Goal: Task Accomplishment & Management: Manage account settings

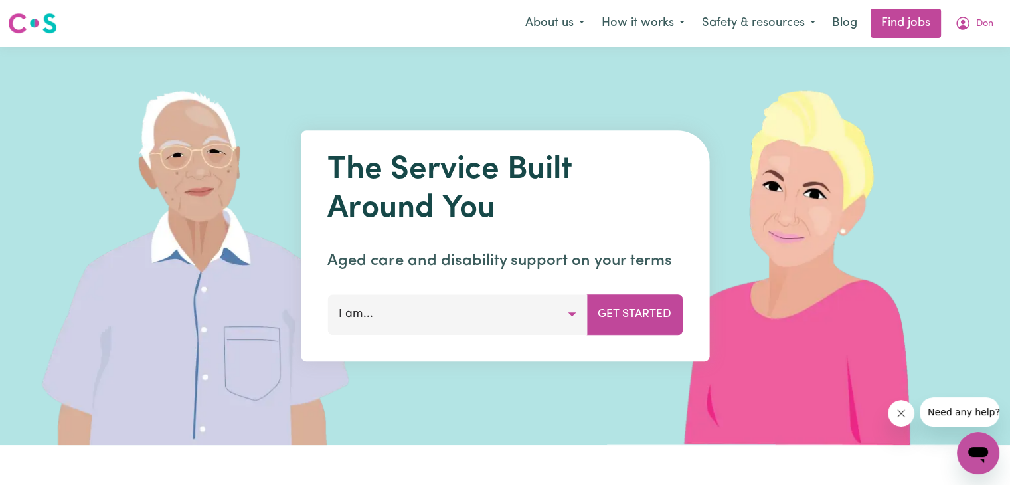
click at [561, 310] on button "I am..." at bounding box center [457, 314] width 260 height 40
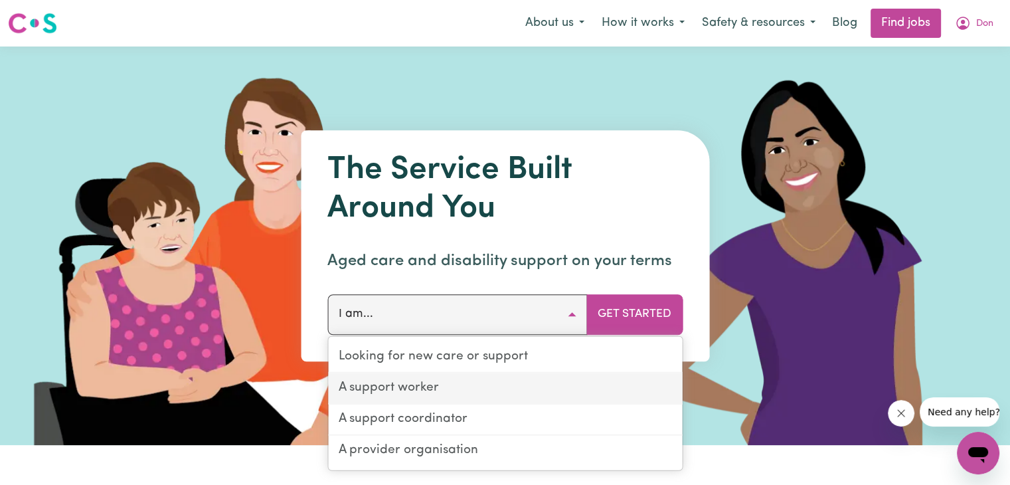
click at [432, 387] on link "A support worker" at bounding box center [505, 388] width 354 height 31
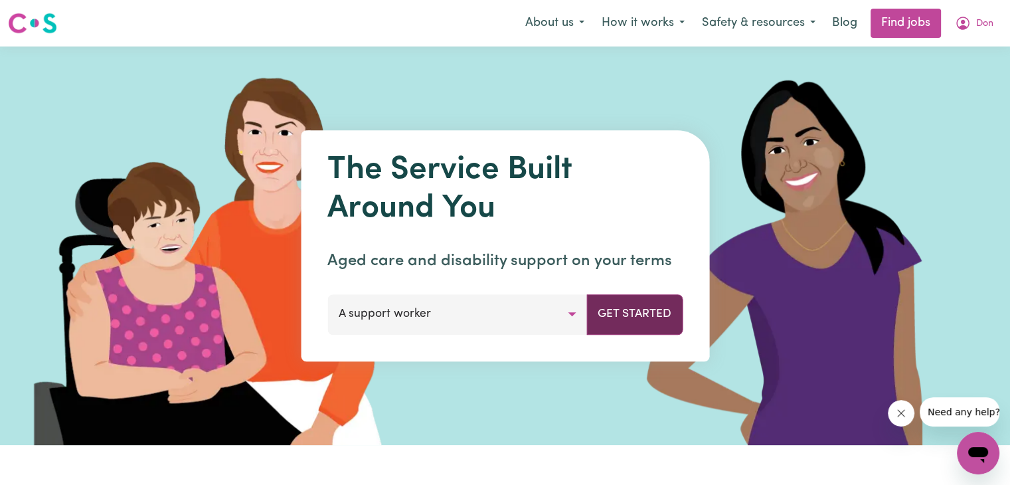
click at [648, 311] on button "Get Started" at bounding box center [634, 314] width 96 height 40
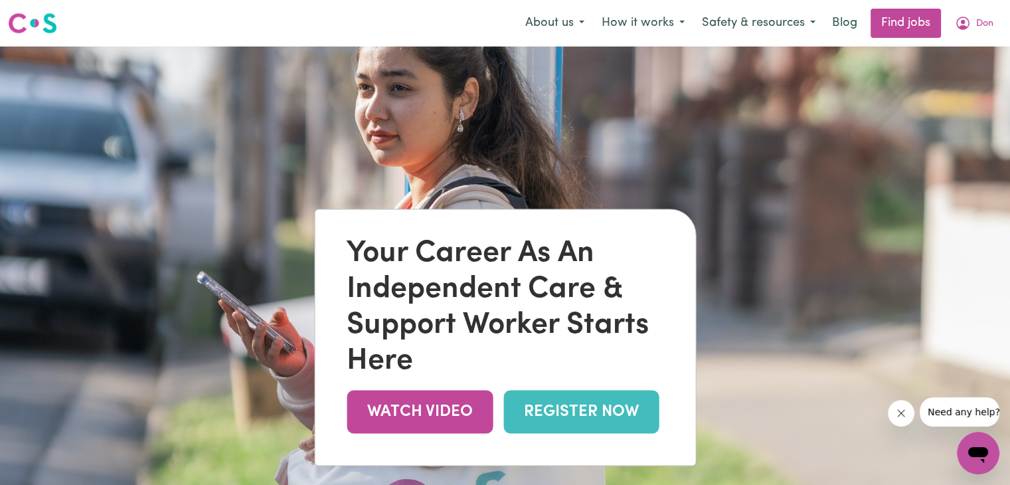
click at [576, 412] on link "REGISTER NOW" at bounding box center [580, 411] width 155 height 43
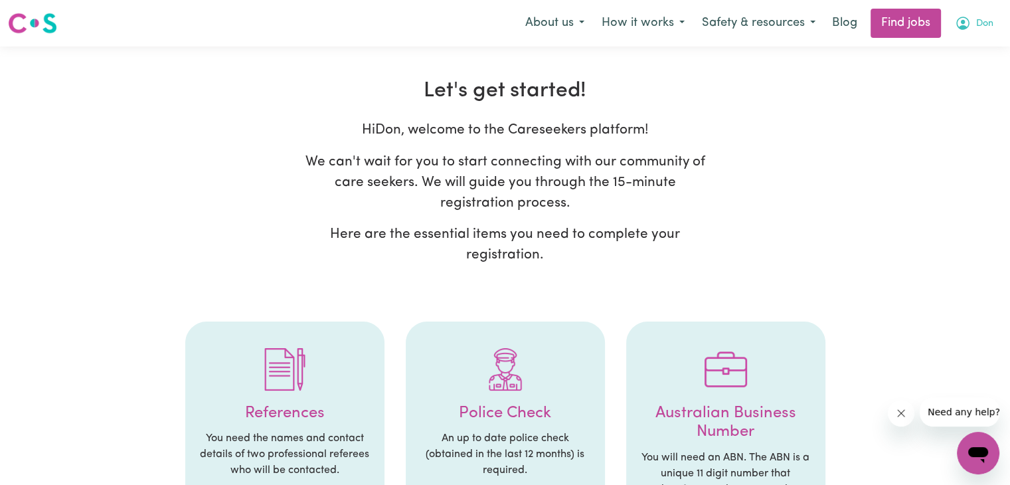
click at [986, 23] on span "Don" at bounding box center [984, 24] width 17 height 15
click at [939, 73] on link "My Dashboard" at bounding box center [949, 76] width 105 height 25
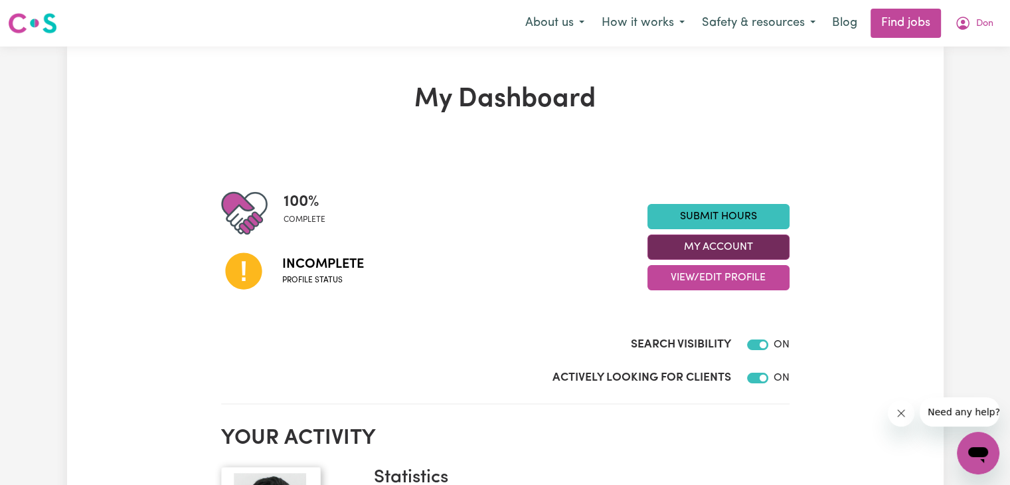
click at [728, 243] on button "My Account" at bounding box center [719, 246] width 142 height 25
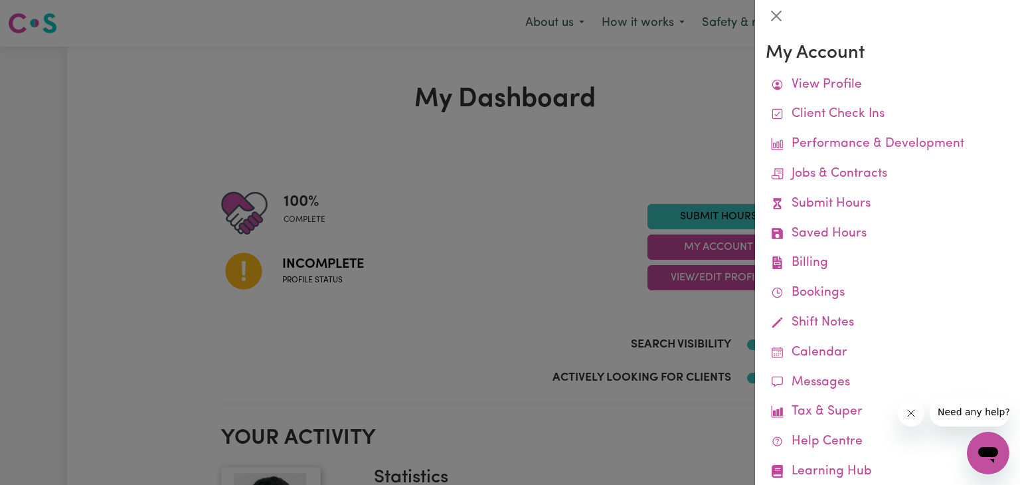
click at [729, 130] on div at bounding box center [510, 242] width 1020 height 485
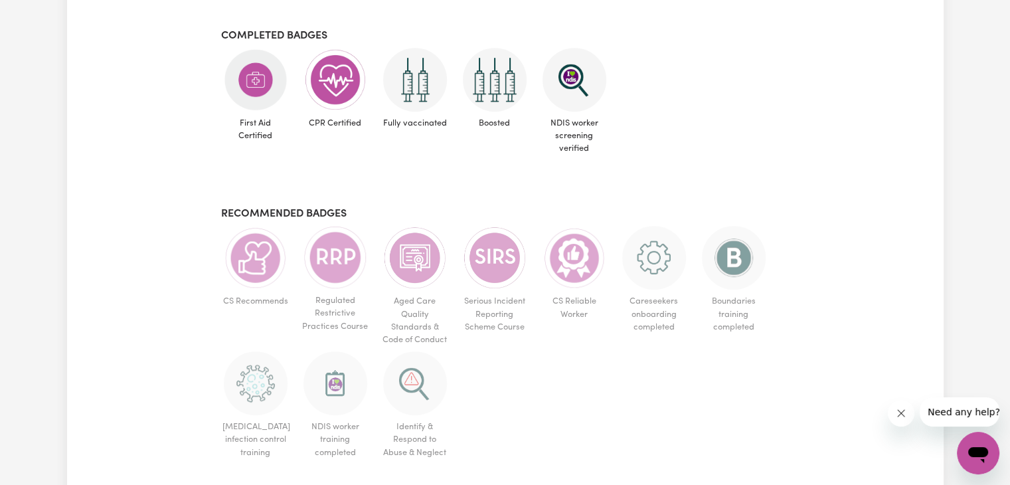
scroll to position [677, 0]
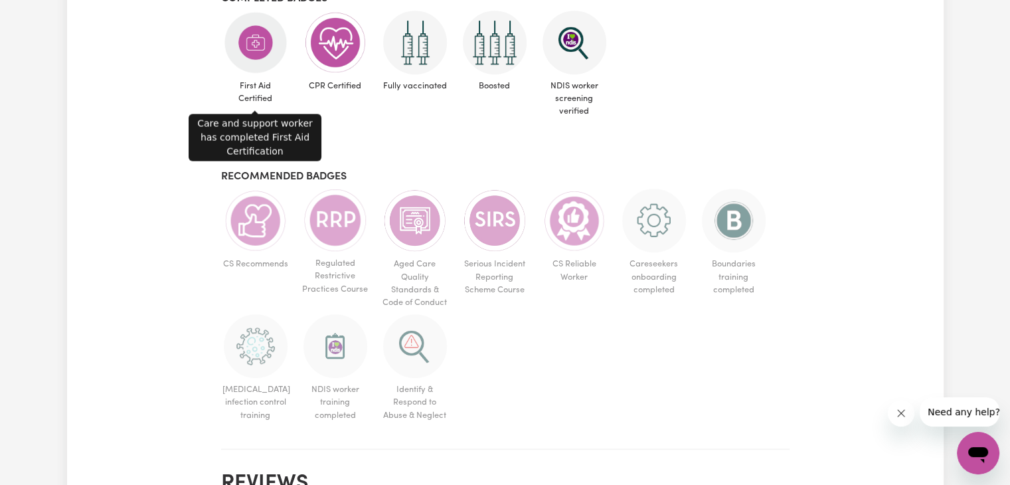
click at [247, 39] on img at bounding box center [256, 43] width 64 height 64
click at [257, 44] on img at bounding box center [256, 43] width 64 height 64
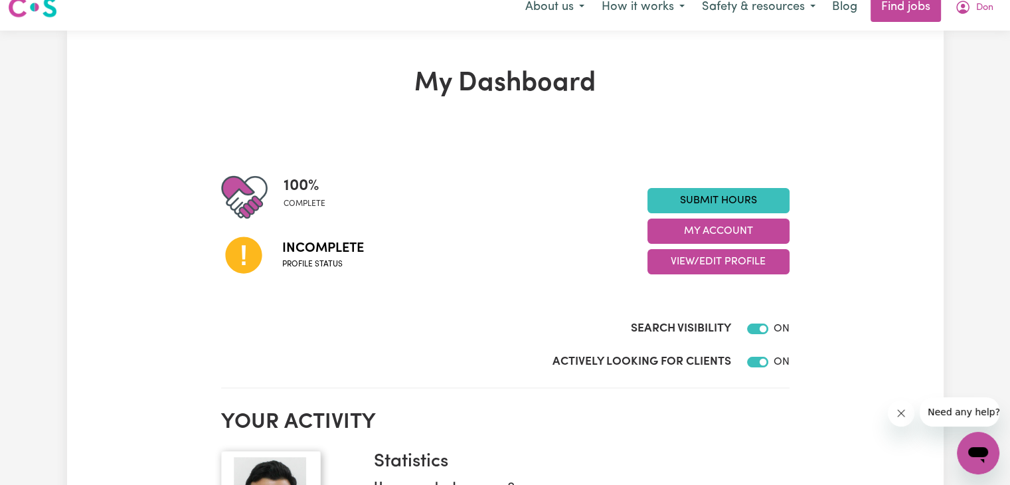
scroll to position [14, 0]
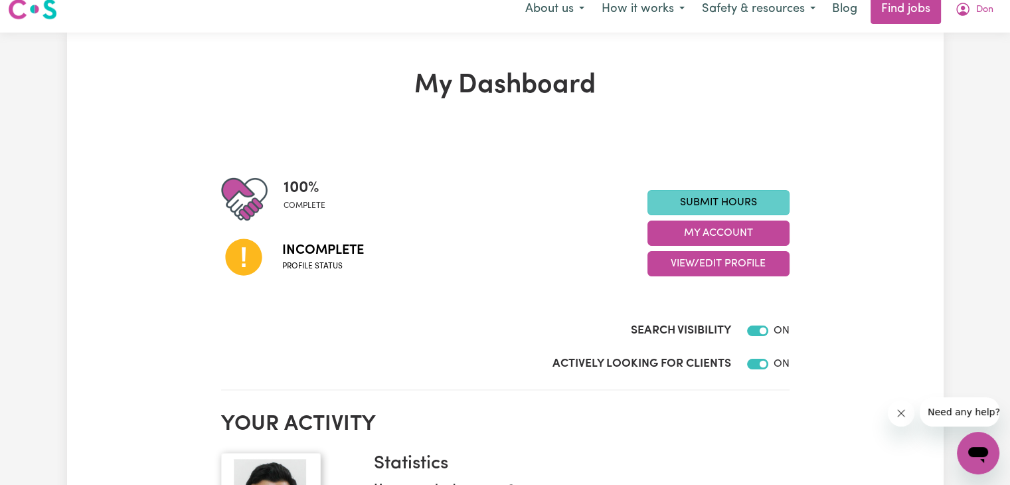
click at [743, 205] on link "Submit Hours" at bounding box center [719, 202] width 142 height 25
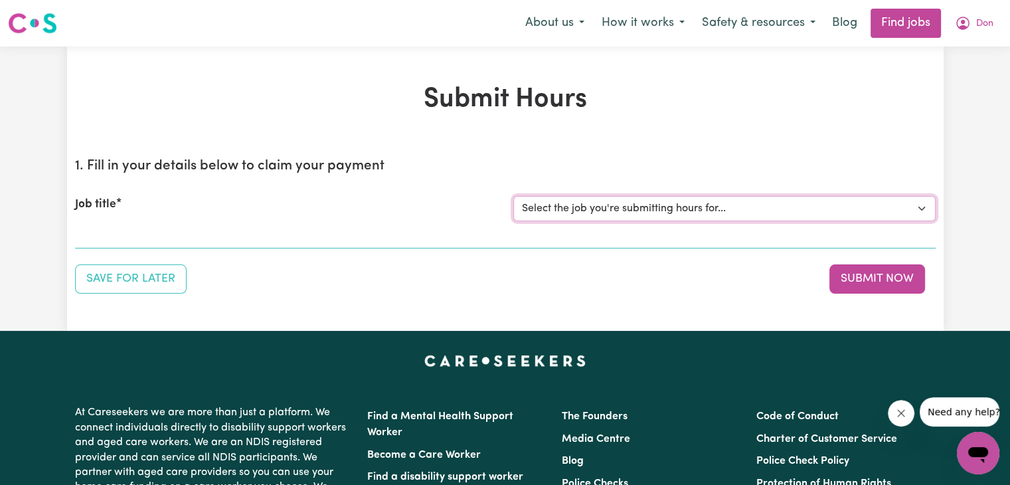
click at [918, 203] on select "Select the job you're submitting hours for..." at bounding box center [724, 208] width 422 height 25
click at [764, 217] on select "Select the job you're submitting hours for..." at bounding box center [724, 208] width 422 height 25
click at [816, 206] on select "Select the job you're submitting hours for..." at bounding box center [724, 208] width 422 height 25
drag, startPoint x: 98, startPoint y: 203, endPoint x: 296, endPoint y: 137, distance: 208.6
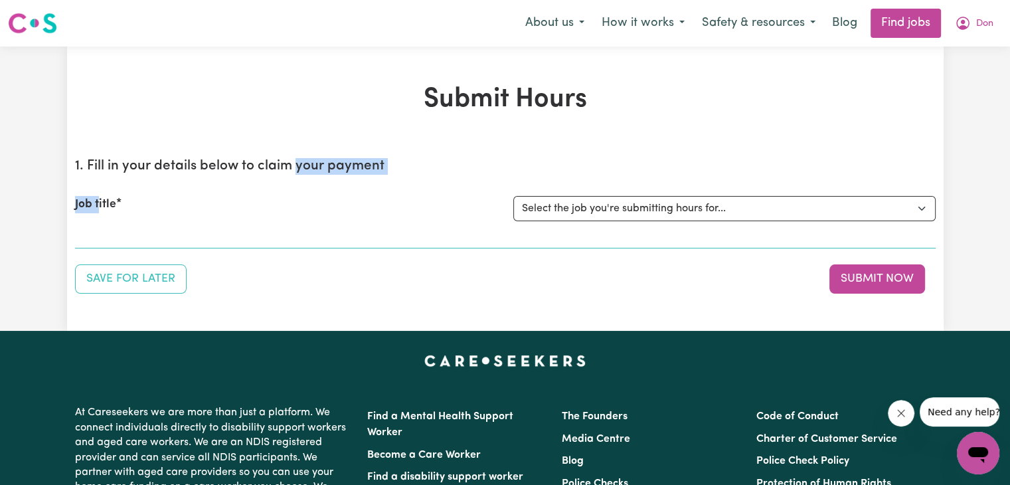
click at [296, 137] on div "Submit Hours 1. Fill in your details below to claim your payment Job title Sele…" at bounding box center [505, 189] width 877 height 210
click at [575, 120] on div "Submit Hours 1. Fill in your details below to claim your payment Job title Sele…" at bounding box center [505, 189] width 877 height 210
click at [983, 26] on span "Don" at bounding box center [984, 24] width 17 height 15
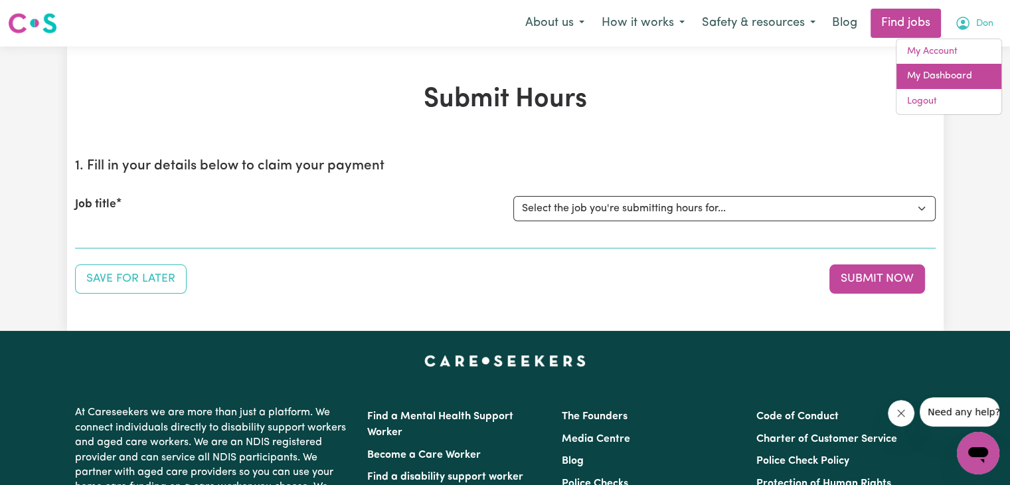
click at [953, 76] on link "My Dashboard" at bounding box center [949, 76] width 105 height 25
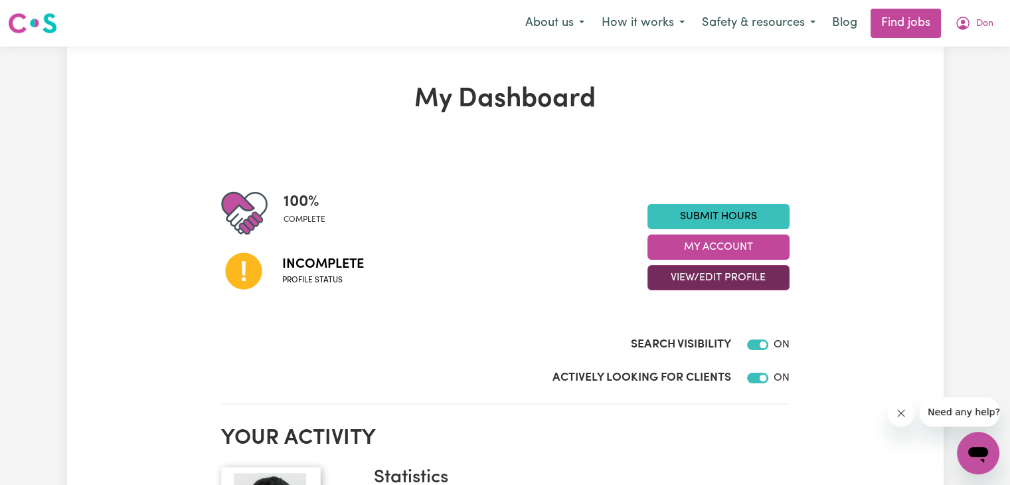
click at [737, 272] on button "View/Edit Profile" at bounding box center [719, 277] width 142 height 25
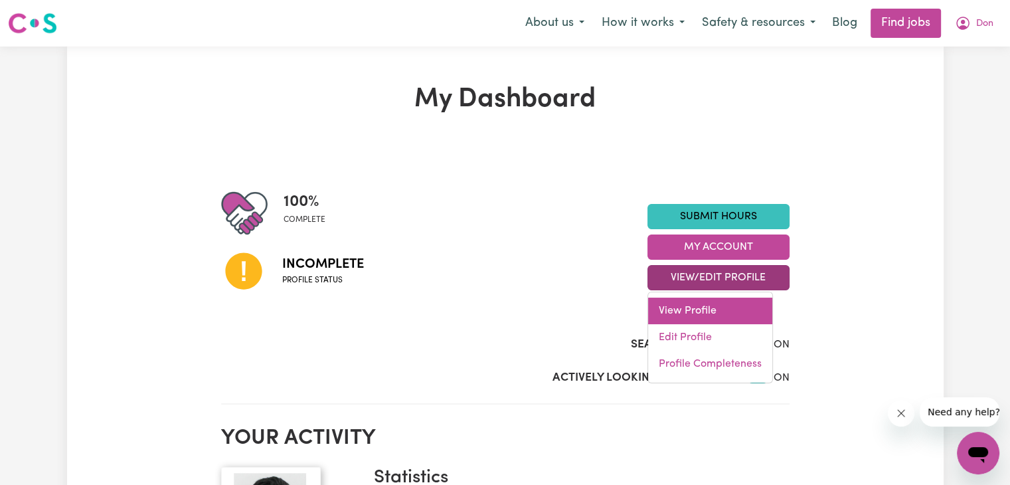
click at [703, 314] on link "View Profile" at bounding box center [710, 311] width 124 height 27
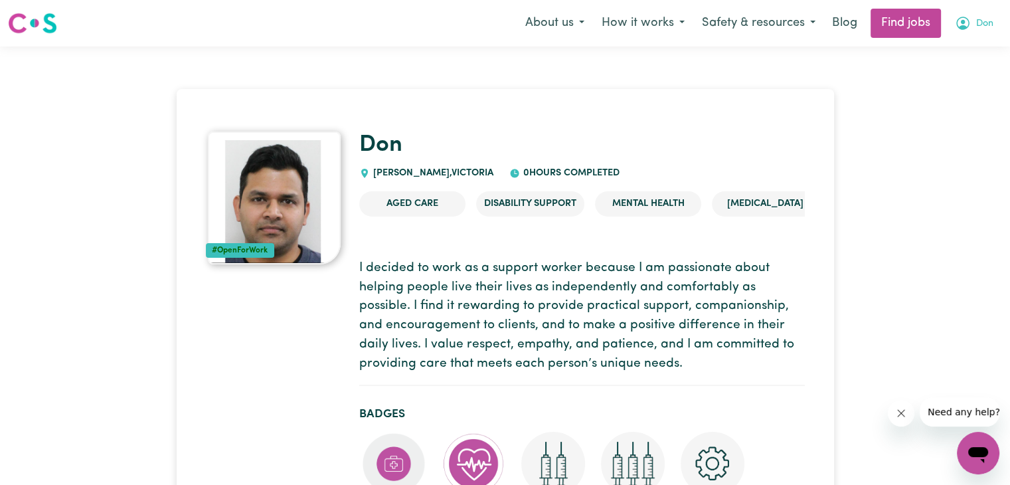
click at [970, 19] on icon "My Account" at bounding box center [963, 23] width 16 height 16
click at [946, 54] on link "My Account" at bounding box center [949, 51] width 105 height 25
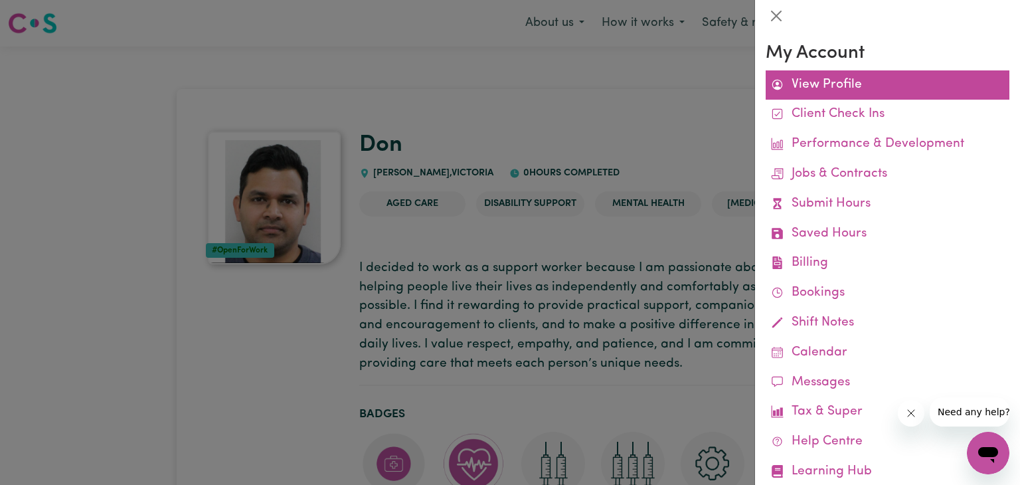
click at [851, 80] on link "View Profile" at bounding box center [888, 85] width 244 height 30
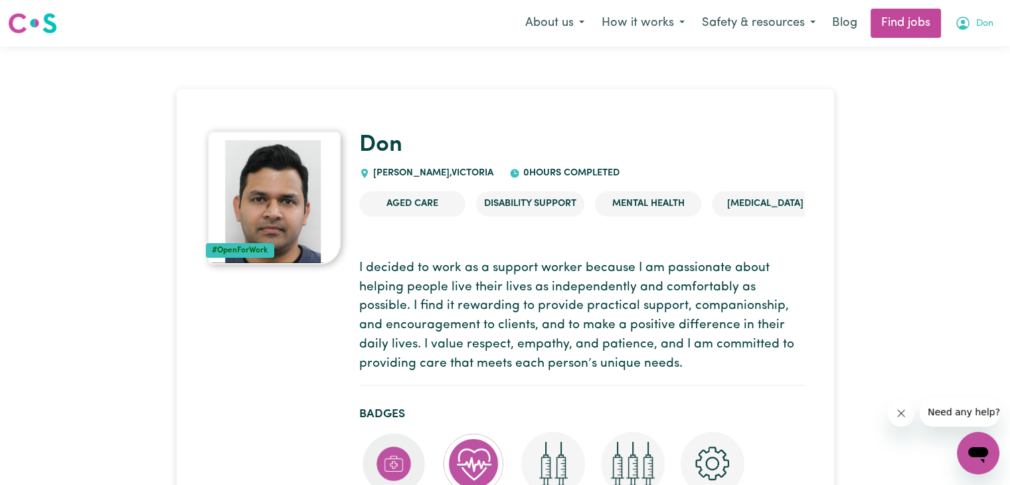
click at [983, 21] on span "Don" at bounding box center [984, 24] width 17 height 15
click at [944, 54] on link "My Account" at bounding box center [949, 51] width 105 height 25
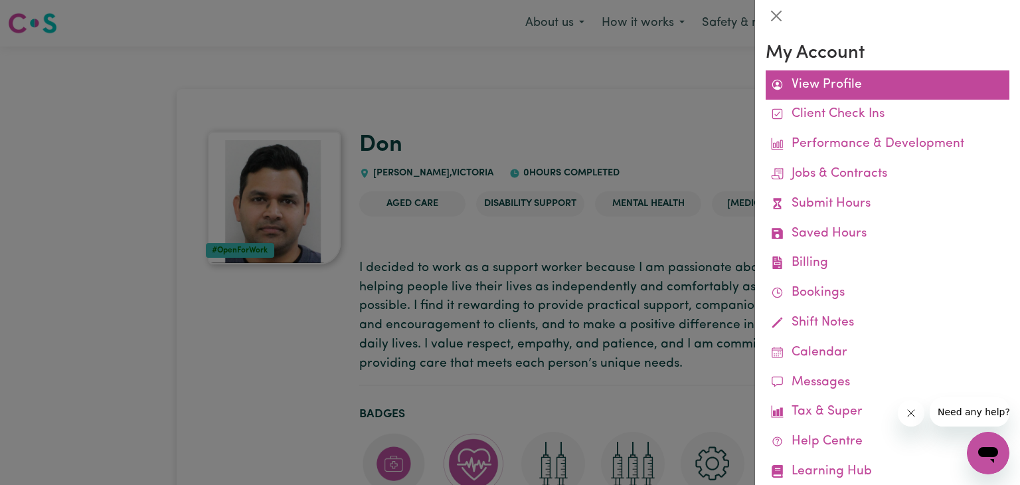
click at [863, 86] on link "View Profile" at bounding box center [888, 85] width 244 height 30
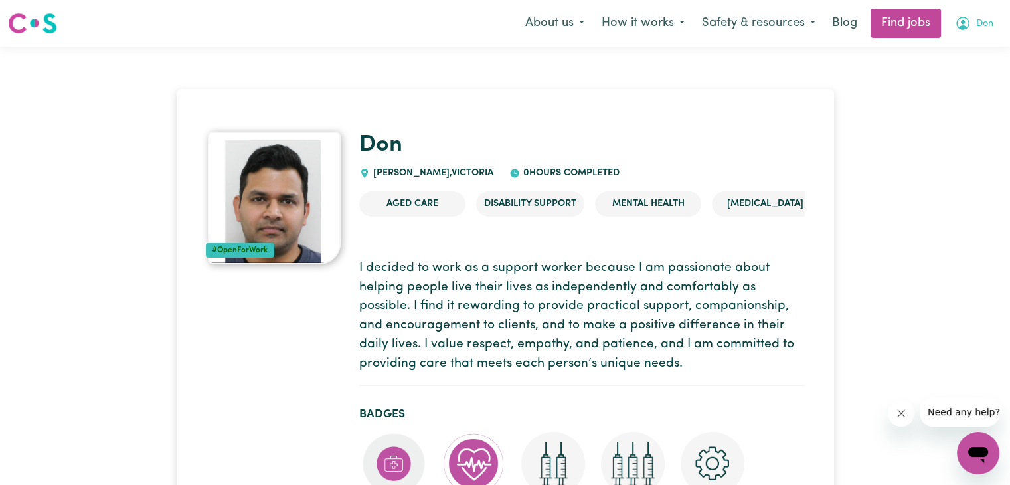
click at [980, 22] on span "Don" at bounding box center [984, 24] width 17 height 15
click at [953, 80] on link "My Dashboard" at bounding box center [949, 76] width 105 height 25
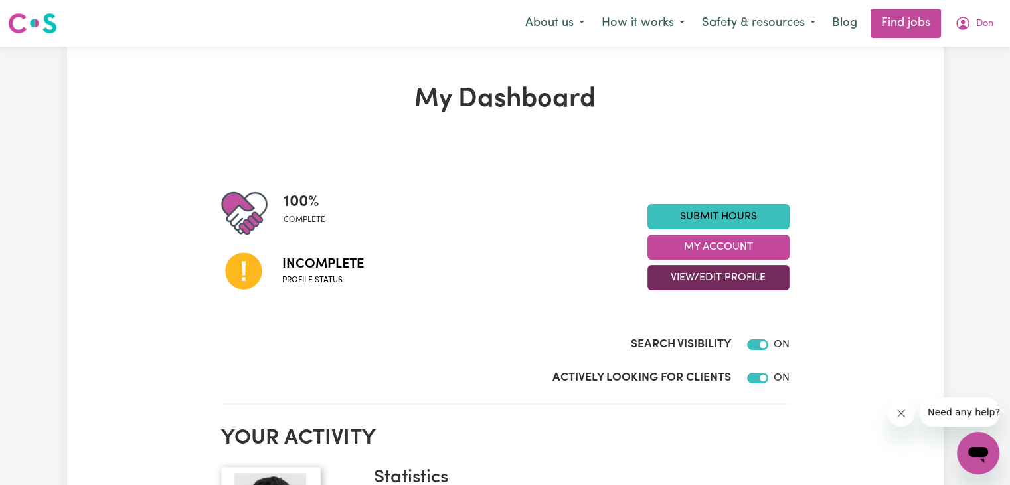
click at [716, 280] on button "View/Edit Profile" at bounding box center [719, 277] width 142 height 25
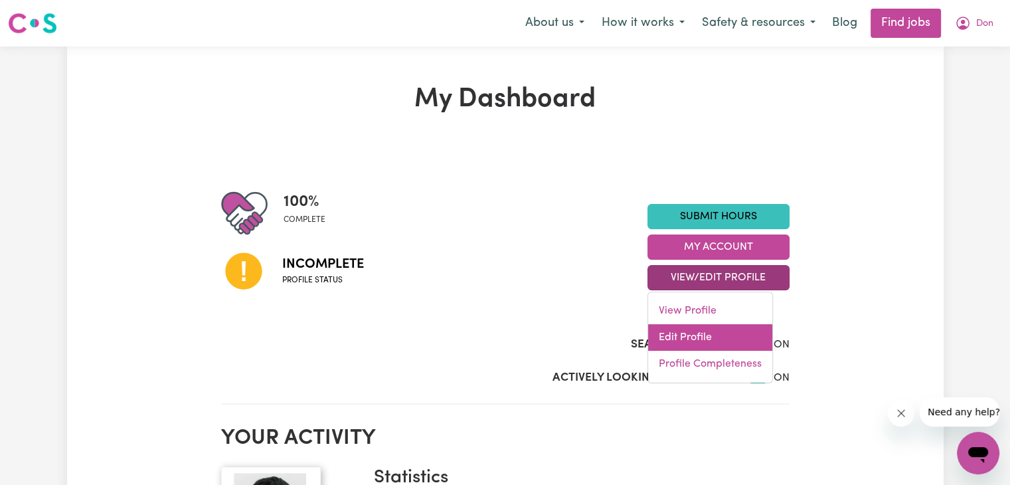
click at [706, 338] on link "Edit Profile" at bounding box center [710, 337] width 124 height 27
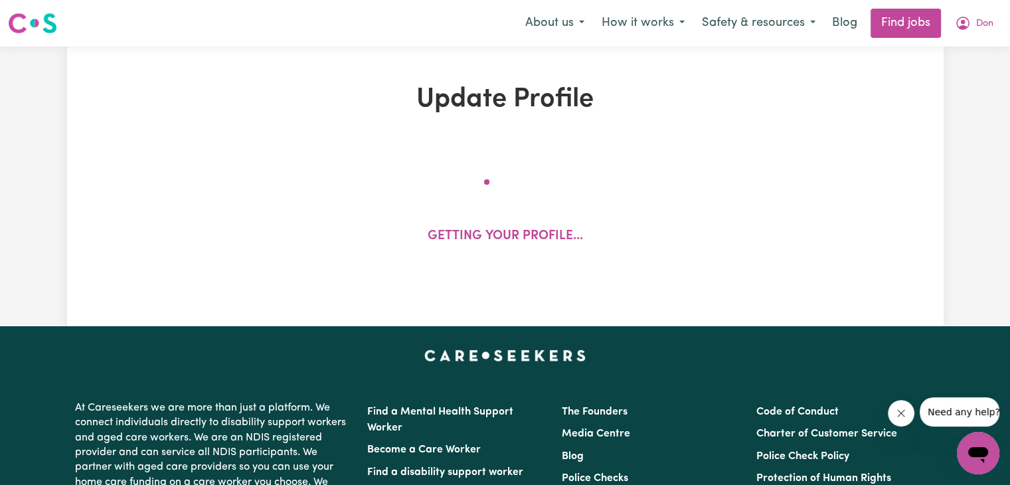
select select "[DEMOGRAPHIC_DATA]"
select select "Australian PR"
select select "Studying a healthcare related degree or qualification"
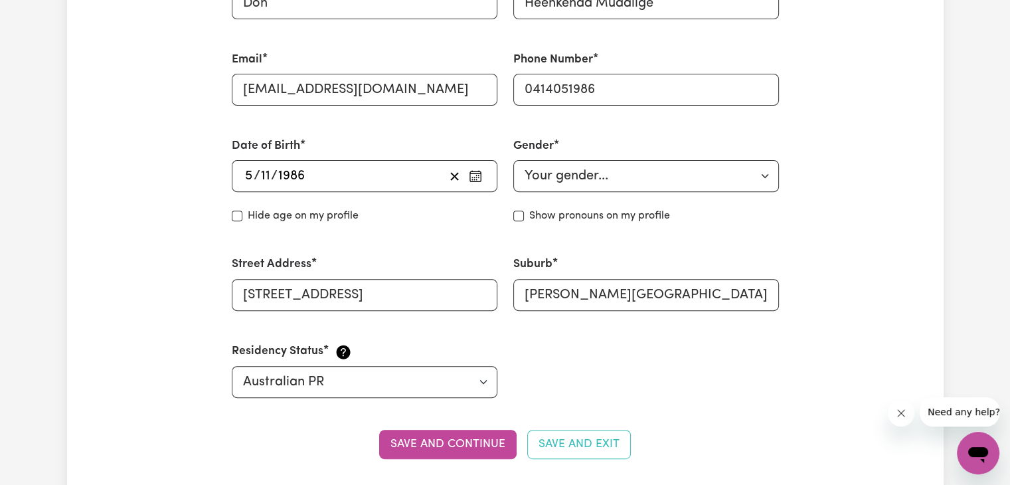
scroll to position [466, 0]
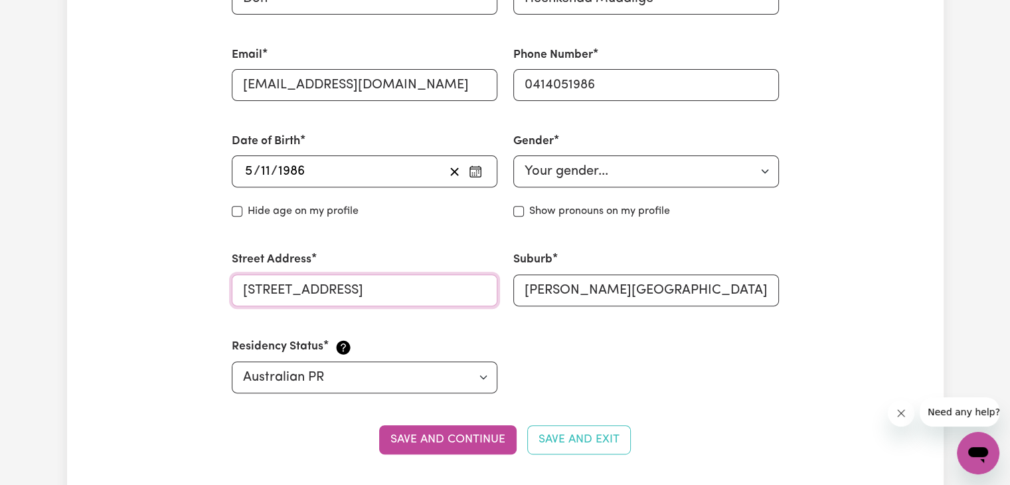
drag, startPoint x: 335, startPoint y: 283, endPoint x: 150, endPoint y: 300, distance: 185.4
type input "[STREET_ADDRESS]"
drag, startPoint x: 681, startPoint y: 289, endPoint x: 487, endPoint y: 301, distance: 193.6
click at [487, 301] on div "First Name [PERSON_NAME] Last Name [PERSON_NAME] Email [EMAIL_ADDRESS][DOMAIN_N…" at bounding box center [505, 177] width 563 height 466
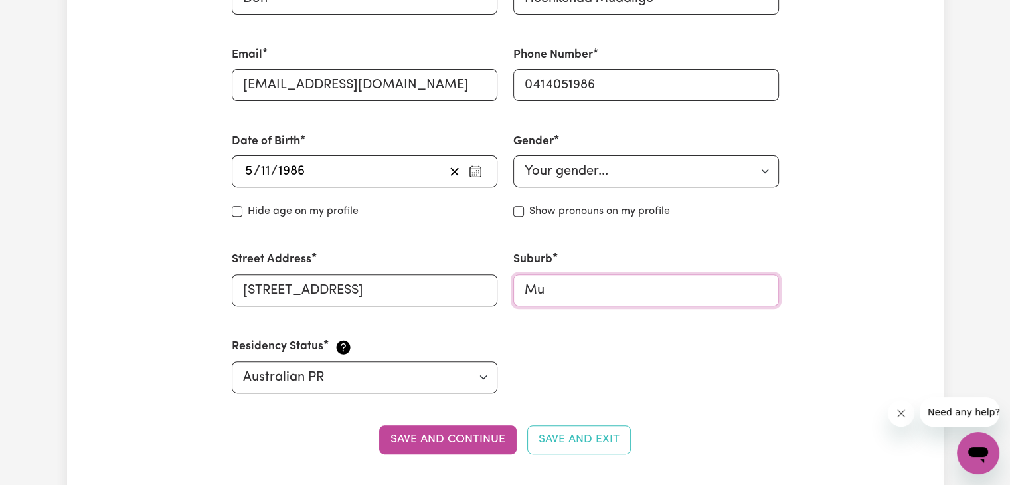
type input "Mul"
type input "MulAMBIN, [GEOGRAPHIC_DATA], 4703"
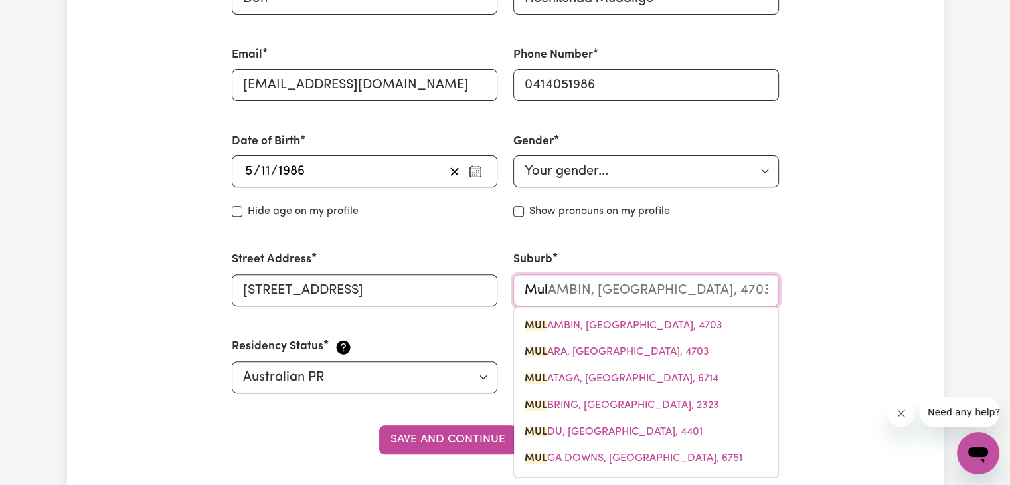
type input "Mulg"
type input "Mulgra"
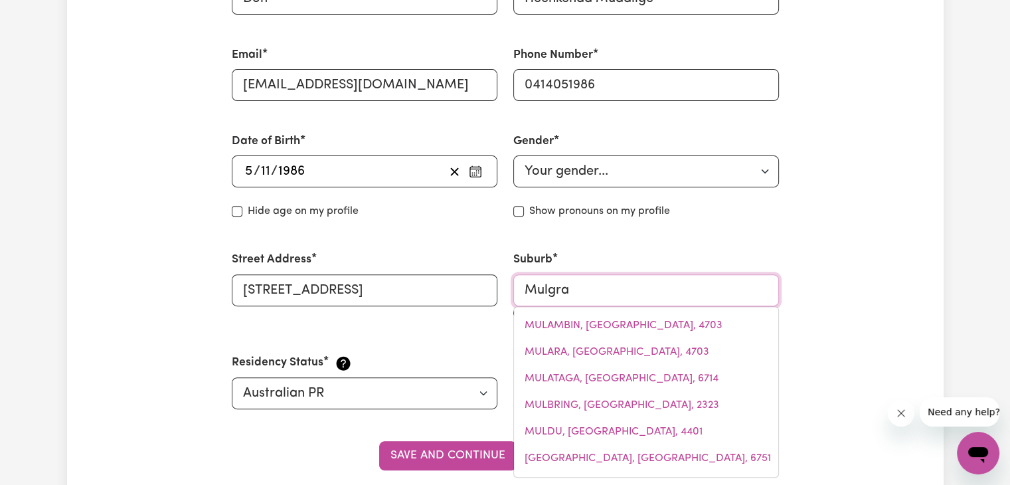
type input "MulgraVE, [GEOGRAPHIC_DATA], 2756"
type input "Mulgrav"
type input "MulgravE, [GEOGRAPHIC_DATA], 2756"
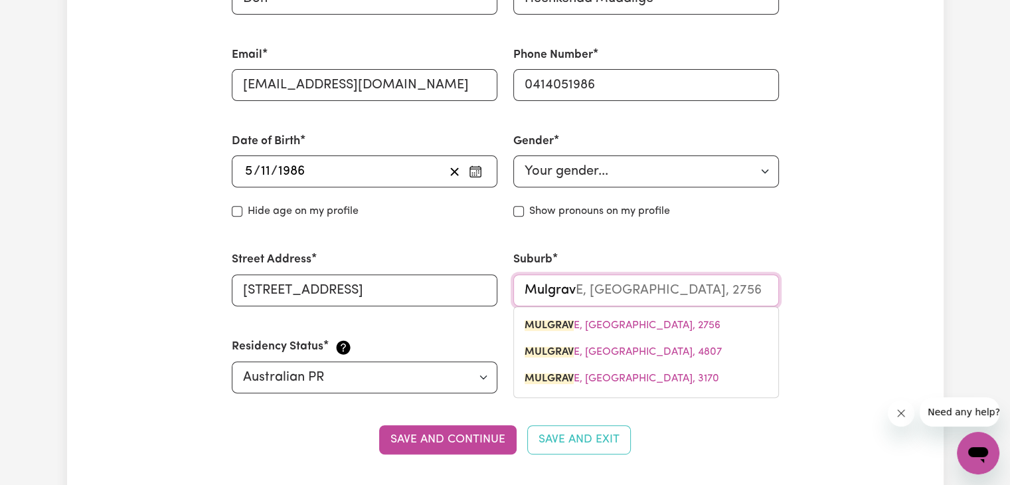
type input "Mulgrave"
type input "Mulgrave, [GEOGRAPHIC_DATA], 2756"
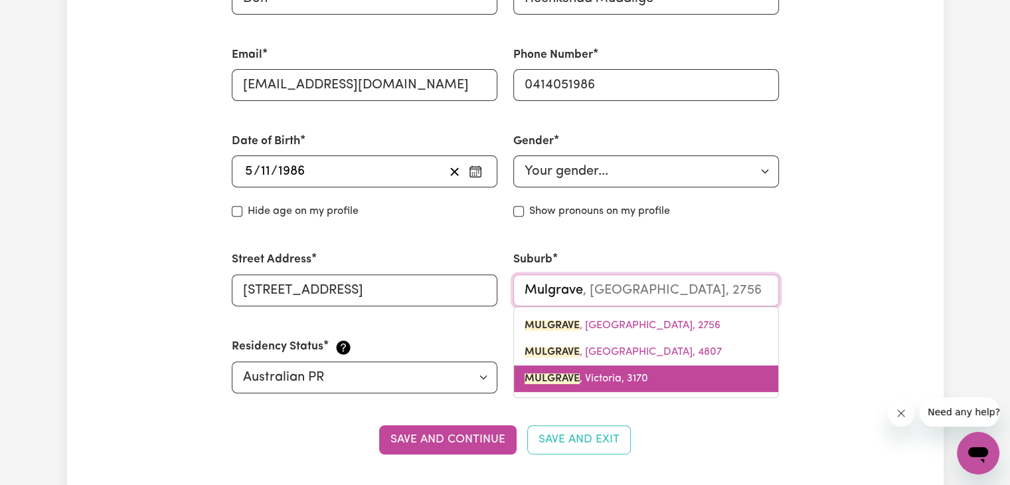
click at [564, 373] on mark "MULGRAVE" at bounding box center [552, 378] width 55 height 11
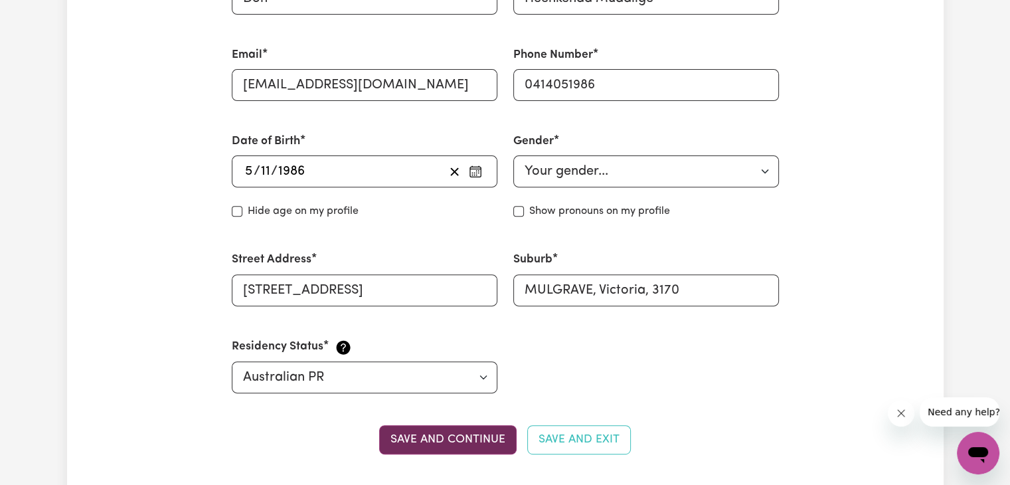
click at [430, 442] on button "Save and continue" at bounding box center [447, 439] width 137 height 29
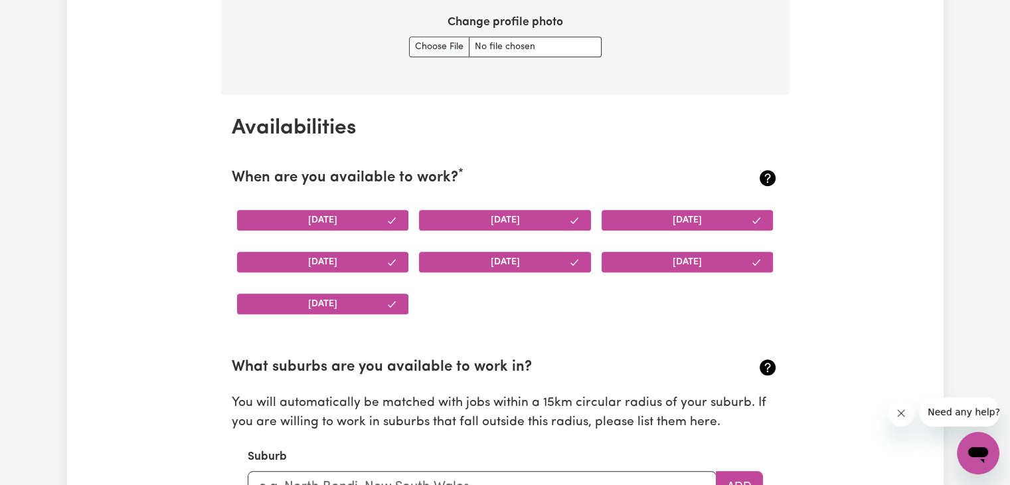
scroll to position [1160, 0]
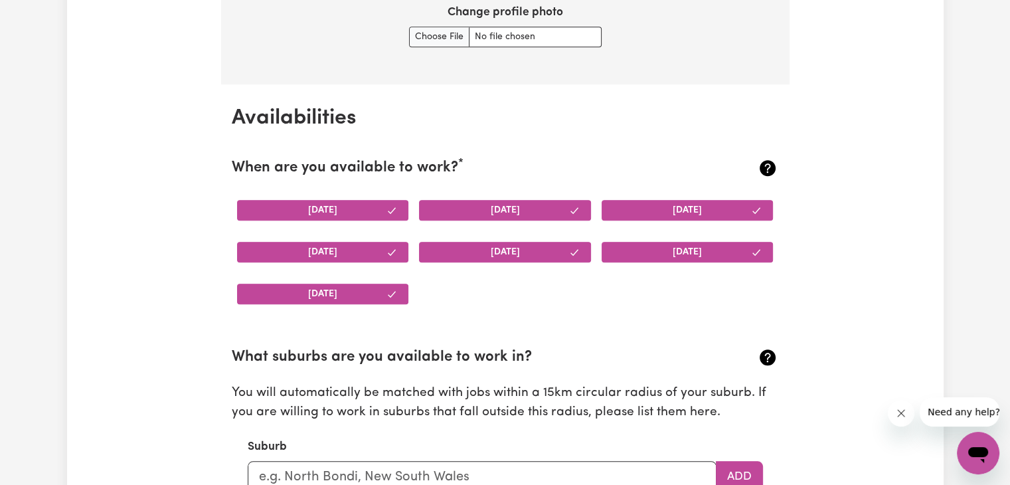
click at [369, 211] on button "[DATE]" at bounding box center [323, 210] width 172 height 21
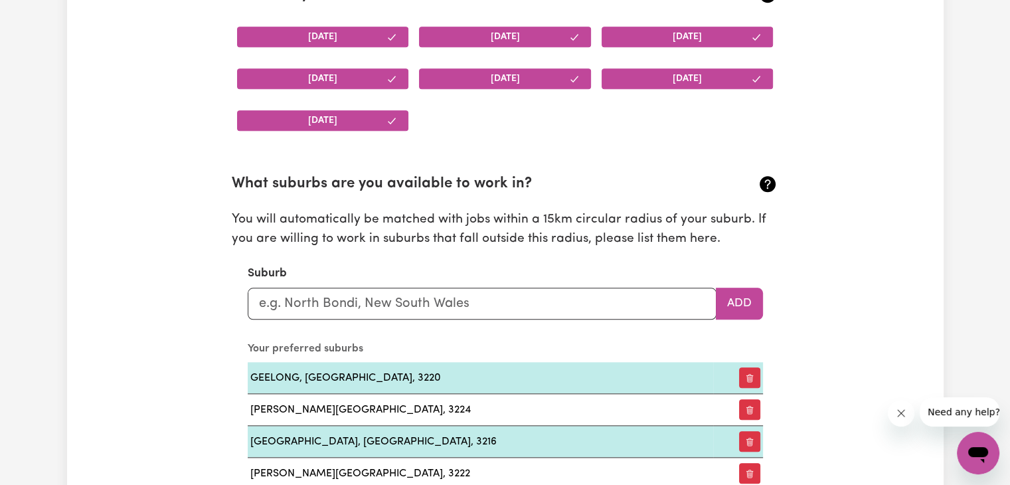
scroll to position [1412, 0]
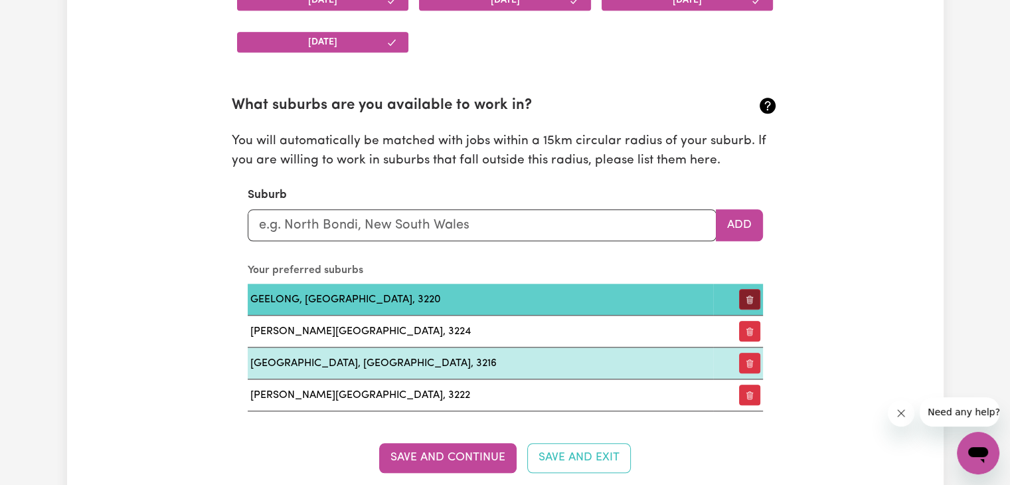
click at [754, 294] on button "button" at bounding box center [749, 299] width 21 height 21
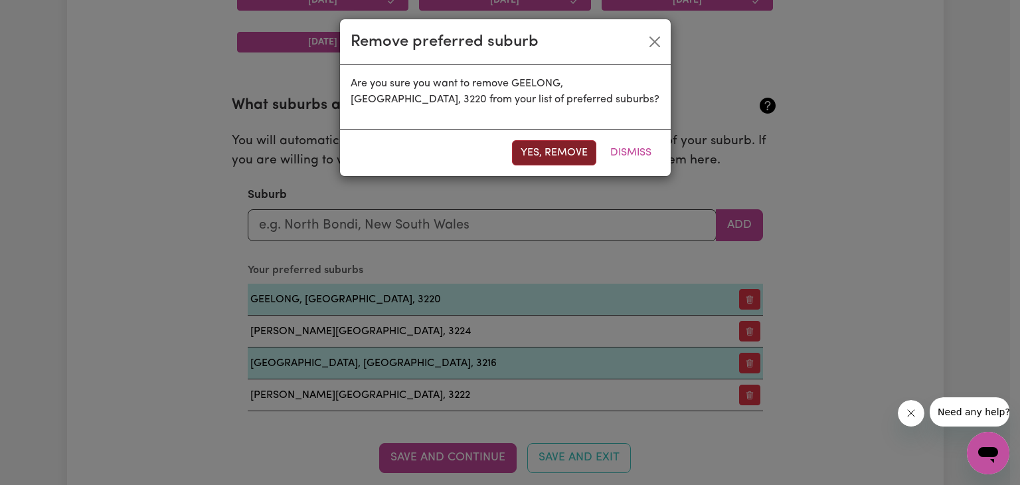
click at [557, 152] on button "Yes, remove" at bounding box center [554, 152] width 84 height 25
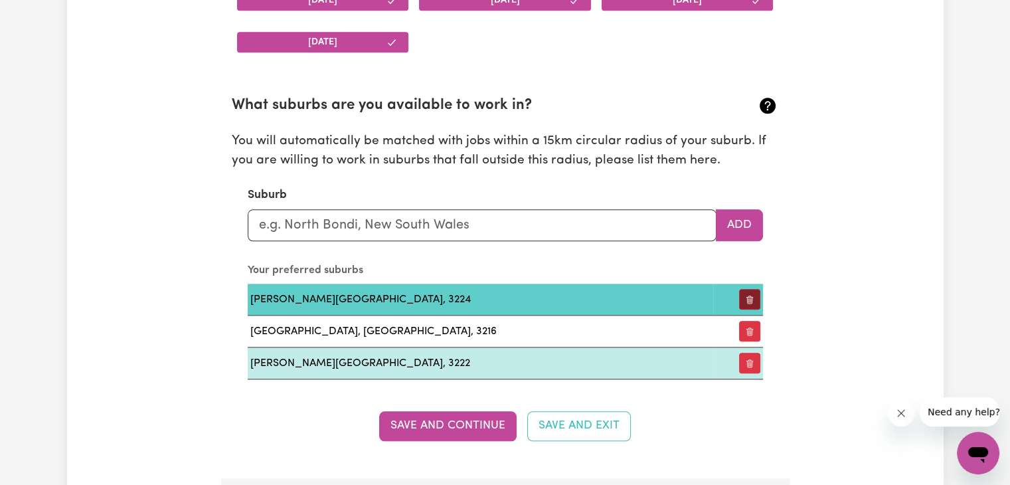
click at [750, 290] on button "button" at bounding box center [749, 299] width 21 height 21
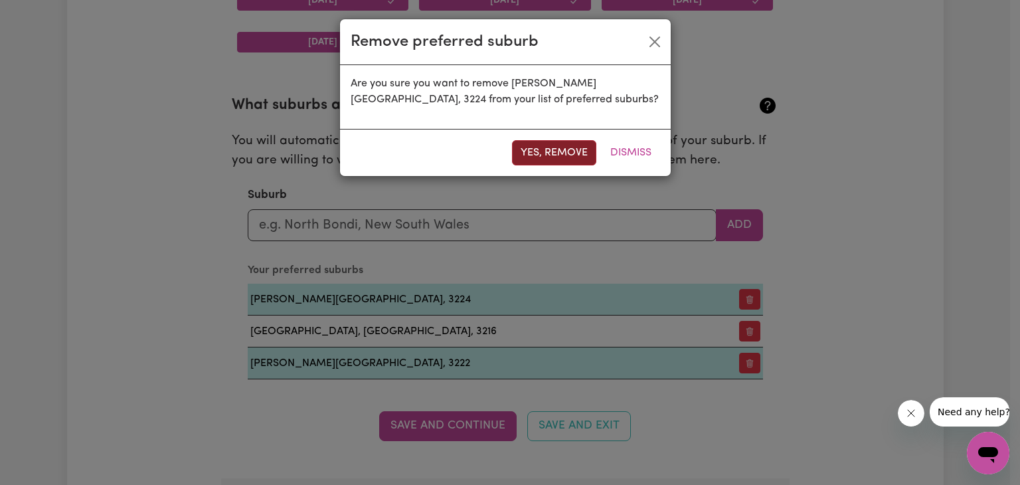
click at [561, 152] on button "Yes, remove" at bounding box center [554, 152] width 84 height 25
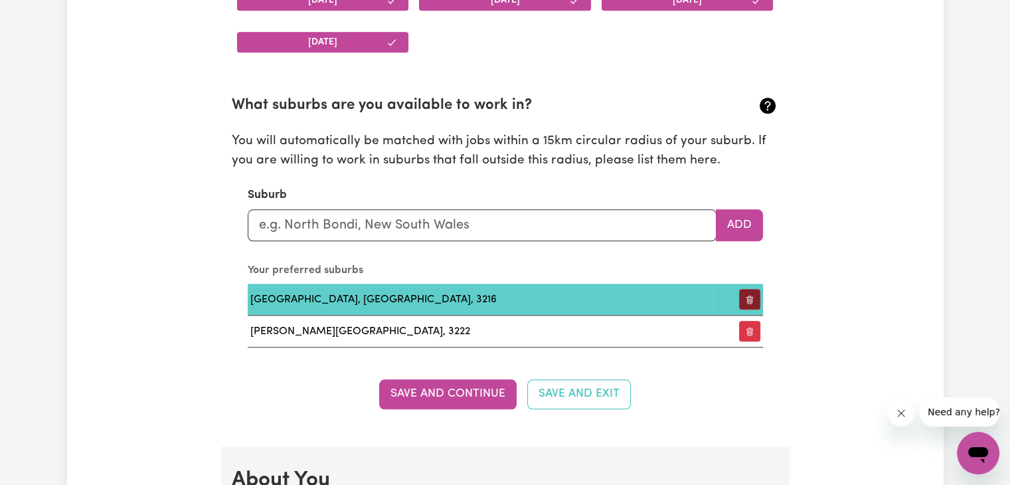
click at [748, 295] on icon "button" at bounding box center [749, 299] width 9 height 9
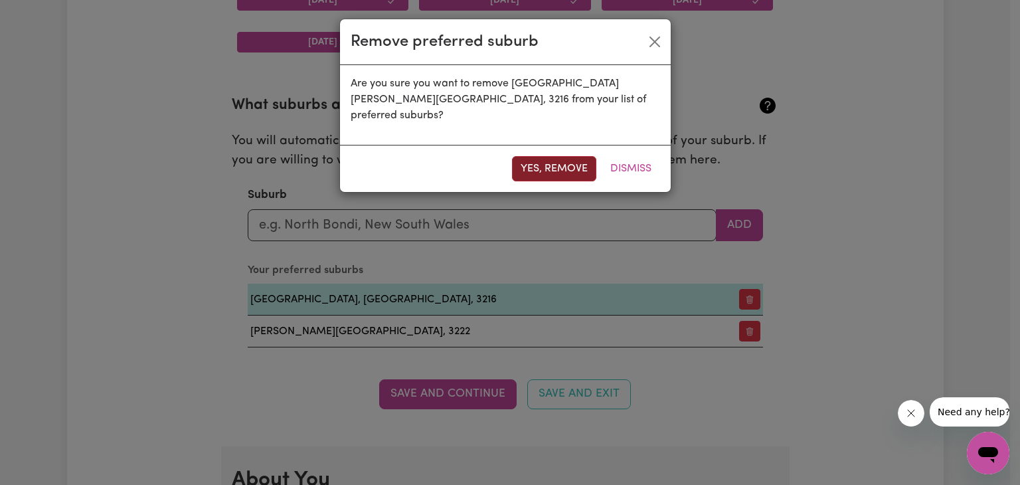
click at [545, 156] on button "Yes, remove" at bounding box center [554, 168] width 84 height 25
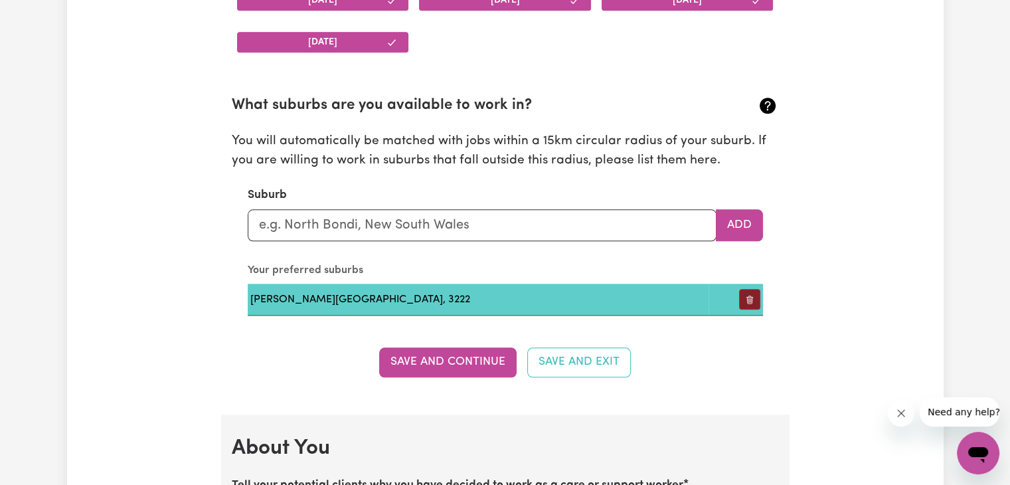
click at [747, 301] on icon "button" at bounding box center [749, 300] width 5 height 7
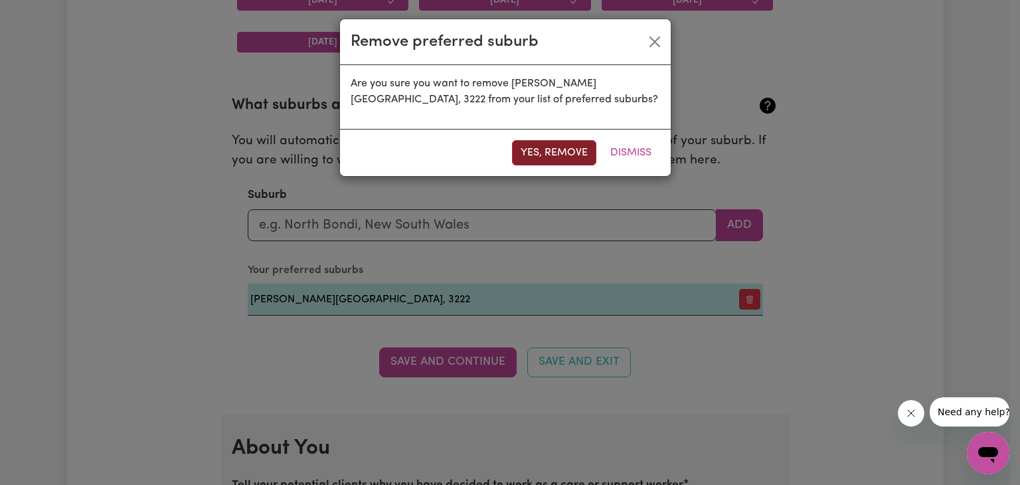
click at [563, 154] on button "Yes, remove" at bounding box center [554, 152] width 84 height 25
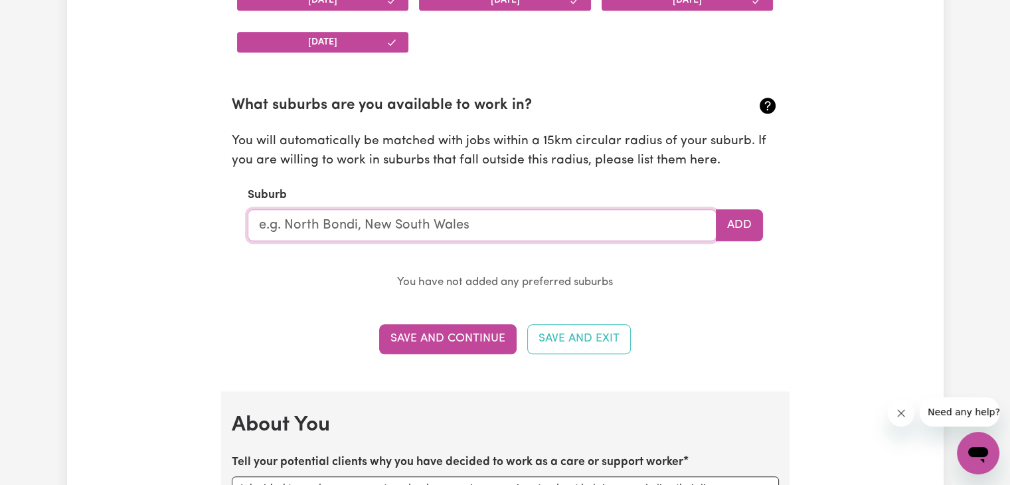
click at [343, 222] on input "text" at bounding box center [482, 225] width 469 height 32
type input "mul"
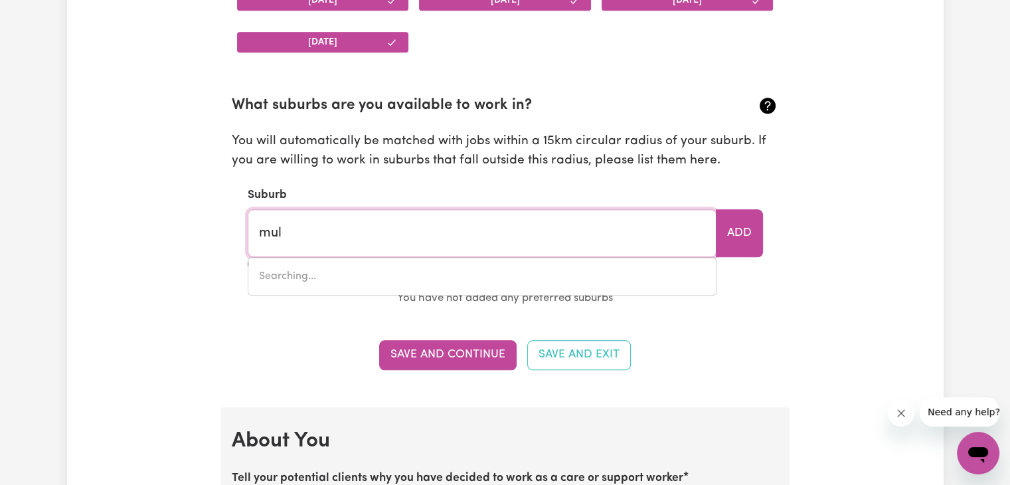
type input "mulAMBIN, [GEOGRAPHIC_DATA], 4703"
type input "mulg"
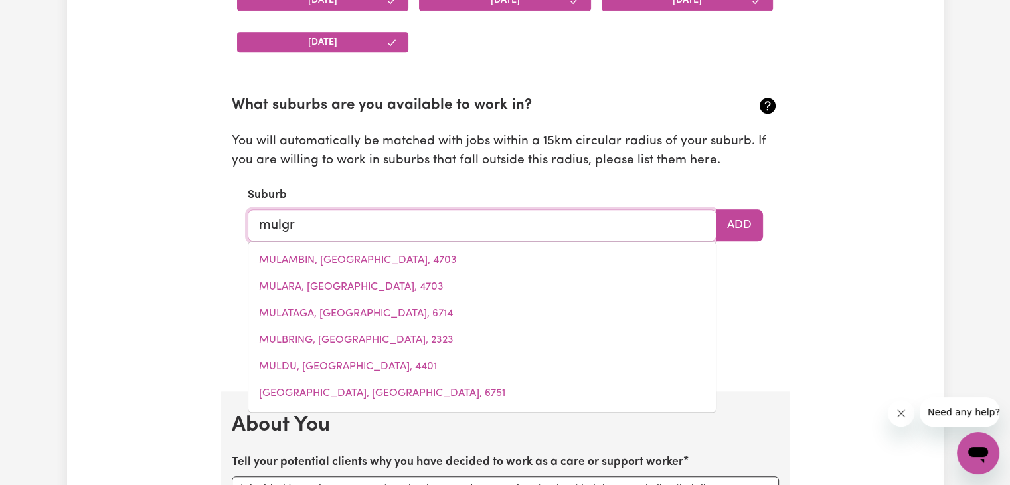
type input "mulgra"
type input "mulgraVE, [GEOGRAPHIC_DATA], 2756"
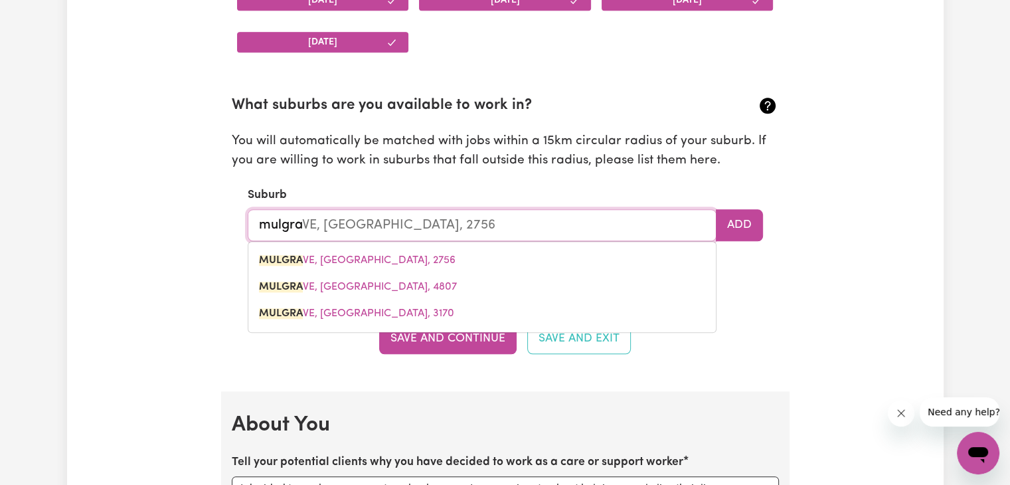
type input "mulgrav"
type input "mulgravE, [GEOGRAPHIC_DATA], 2756"
type input "mulgrave"
type input "mulgrave, [GEOGRAPHIC_DATA], 2756"
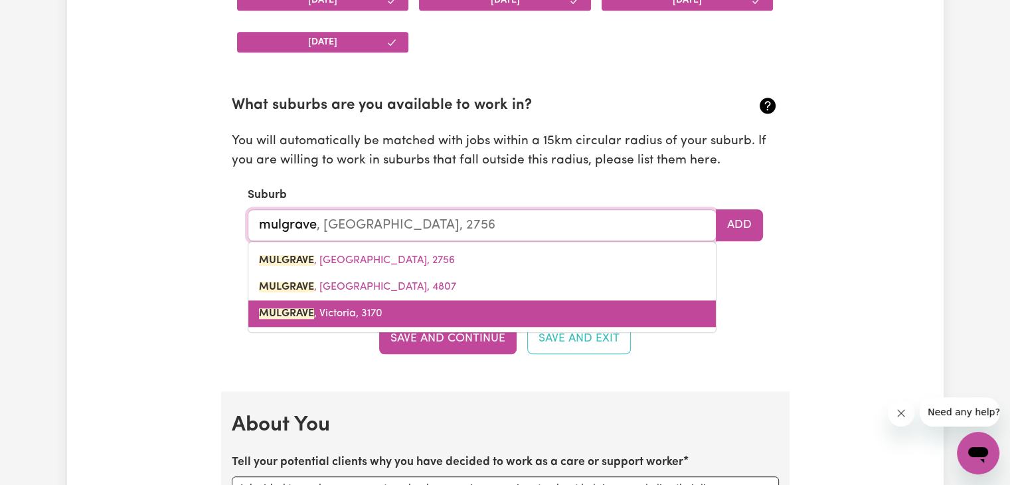
click at [367, 308] on span "MULGRAVE , Victoria, 3170" at bounding box center [321, 313] width 124 height 11
type input "MULGRAVE, Victoria, 3170"
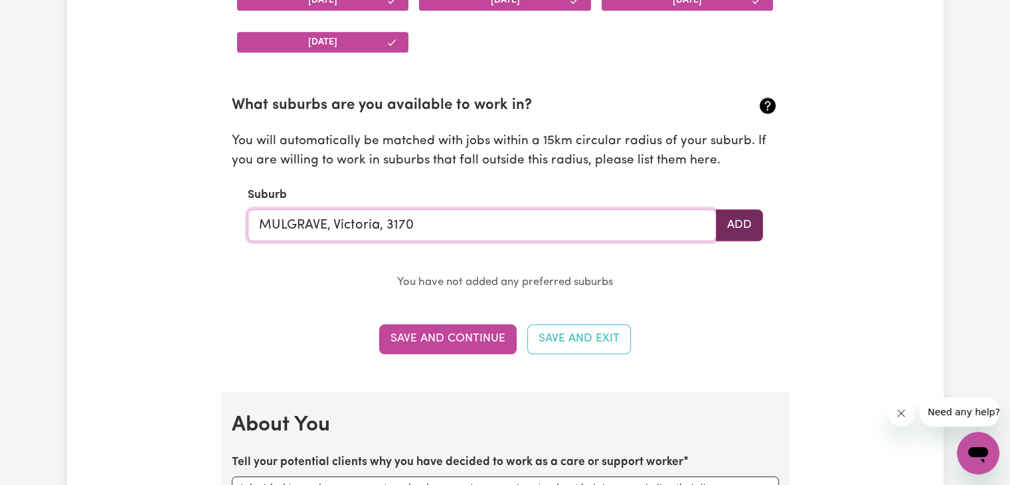
type input "MULGRAVE, Victoria, 3170"
click at [728, 224] on button "Add" at bounding box center [739, 225] width 47 height 32
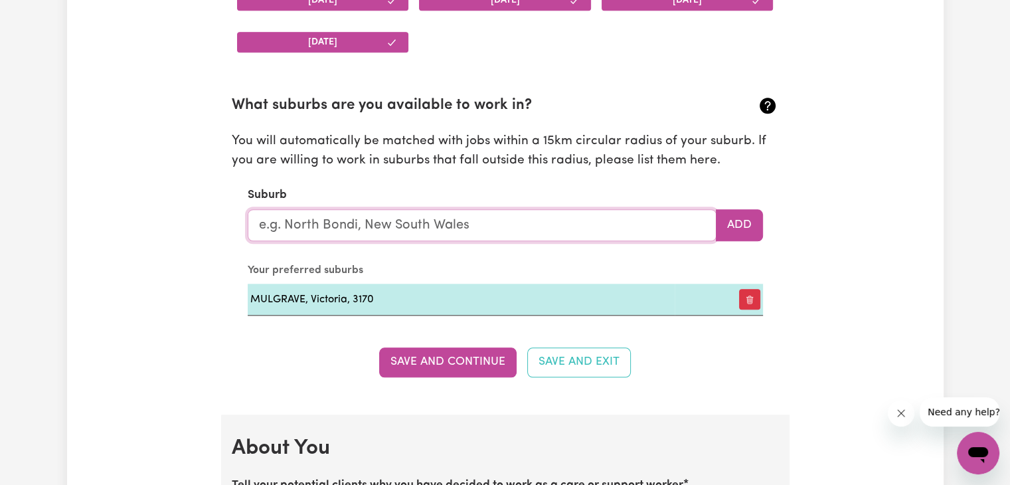
click at [372, 219] on input "text" at bounding box center [482, 225] width 469 height 32
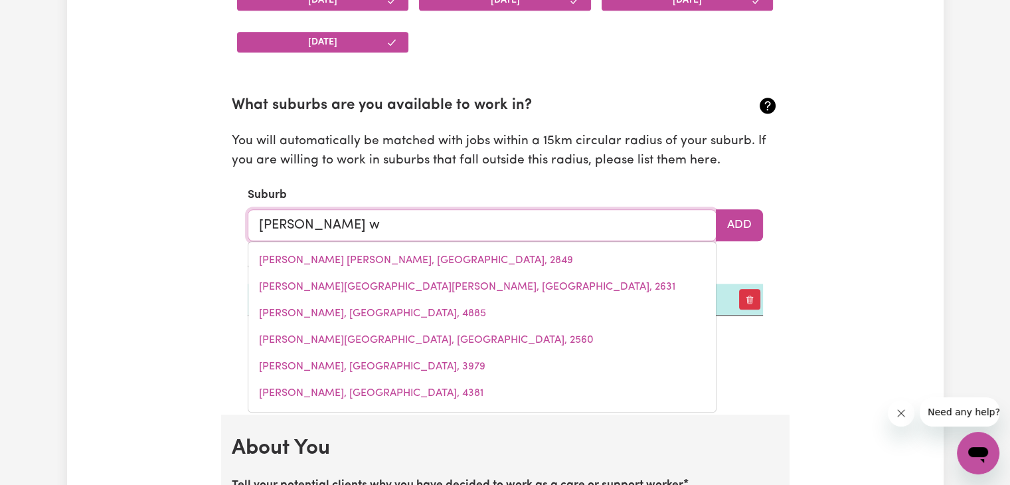
type input "[PERSON_NAME] wa"
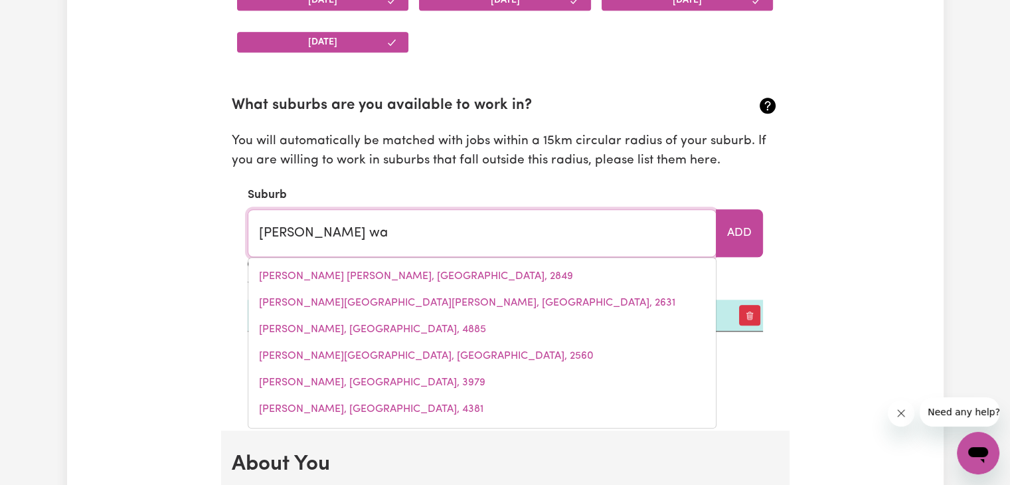
type input "[PERSON_NAME], [GEOGRAPHIC_DATA], 2422"
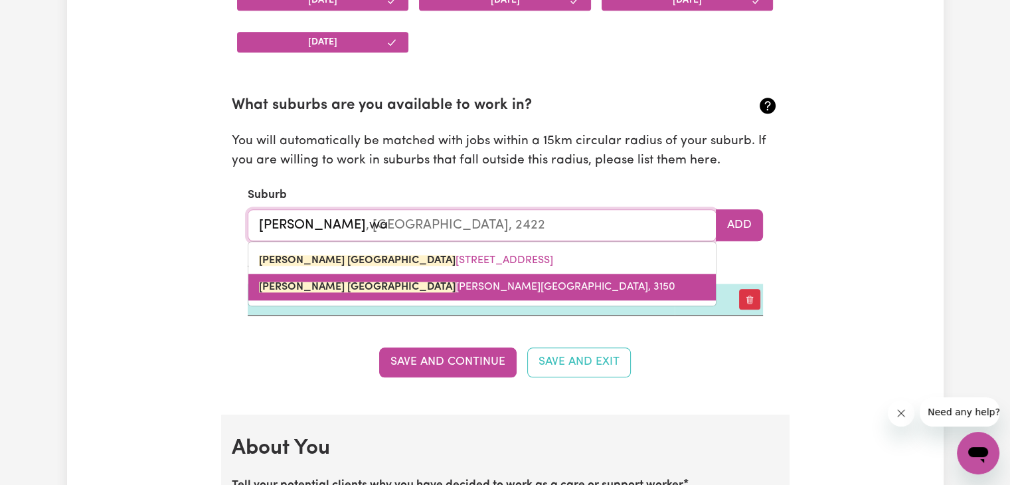
click at [308, 288] on span "[PERSON_NAME] WA [PERSON_NAME][GEOGRAPHIC_DATA], 3150" at bounding box center [467, 287] width 416 height 11
type input "[PERSON_NAME], [PERSON_NAME], 3150"
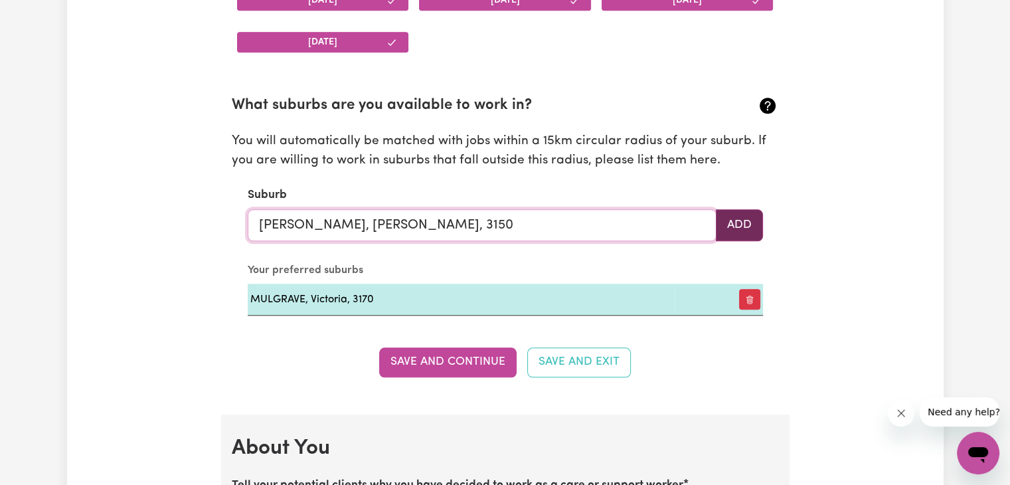
type input "[PERSON_NAME], [PERSON_NAME], 3150"
click at [737, 228] on button "Add" at bounding box center [739, 225] width 47 height 32
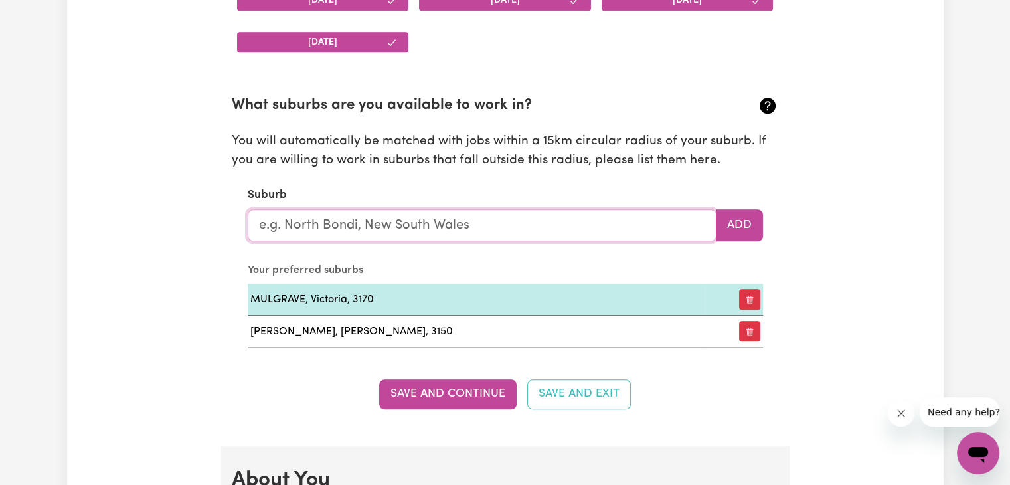
click at [337, 222] on input "text" at bounding box center [482, 225] width 469 height 32
type input "box"
type input "[GEOGRAPHIC_DATA], [GEOGRAPHIC_DATA], 2257"
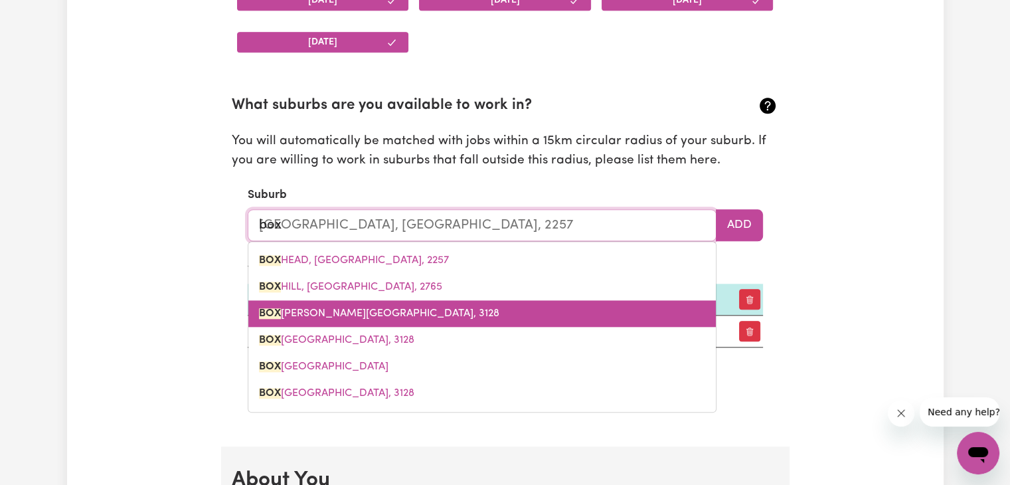
click at [321, 315] on span "[GEOGRAPHIC_DATA][PERSON_NAME]" at bounding box center [379, 313] width 240 height 11
type input "[GEOGRAPHIC_DATA][PERSON_NAME]"
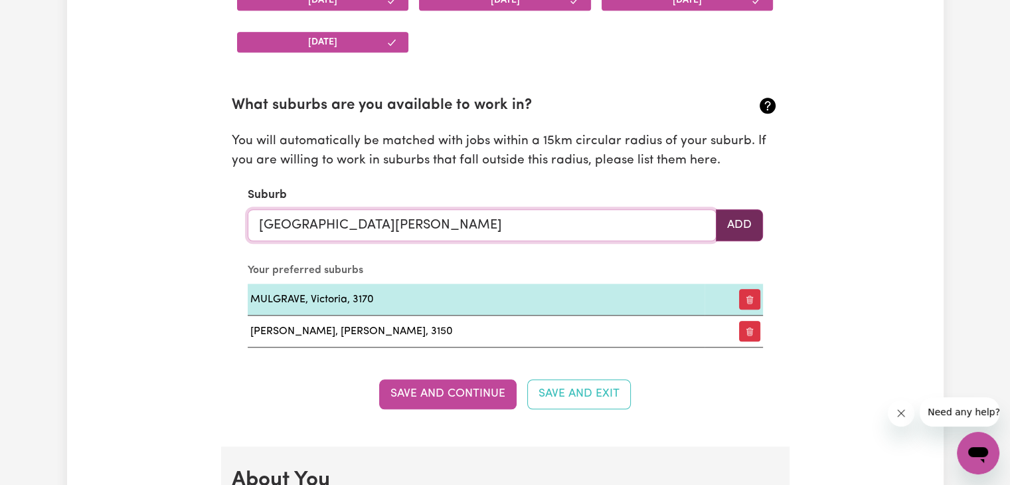
type input "[GEOGRAPHIC_DATA][PERSON_NAME]"
click at [739, 228] on button "Add" at bounding box center [739, 225] width 47 height 32
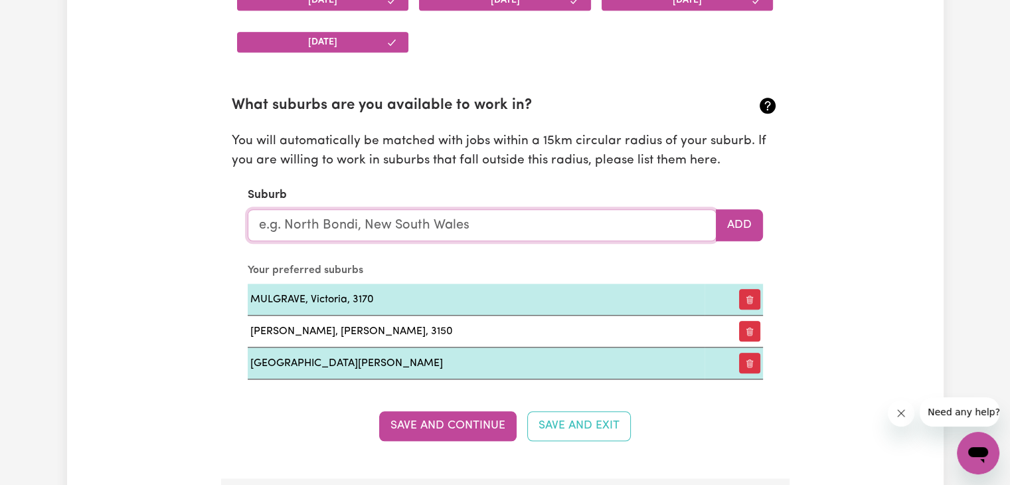
click at [309, 225] on input "text" at bounding box center [482, 225] width 469 height 32
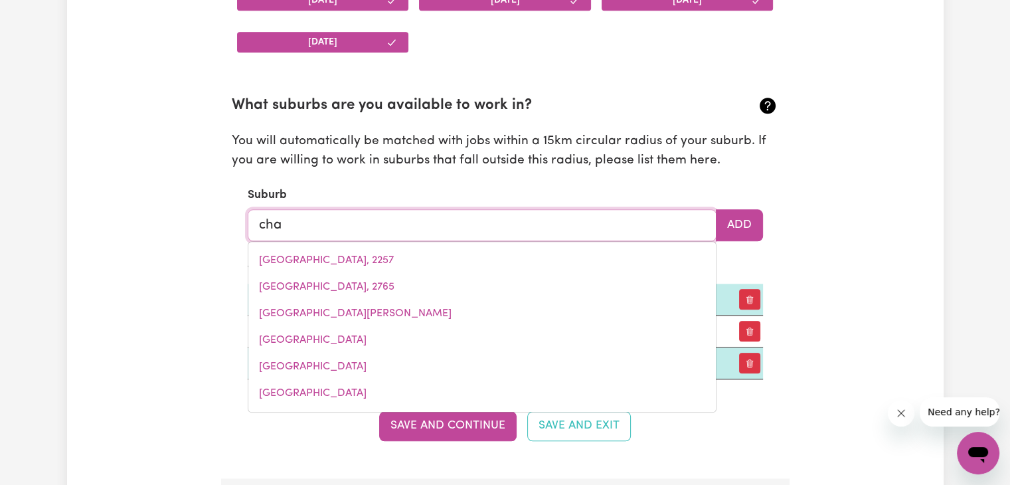
type input "[PERSON_NAME]"
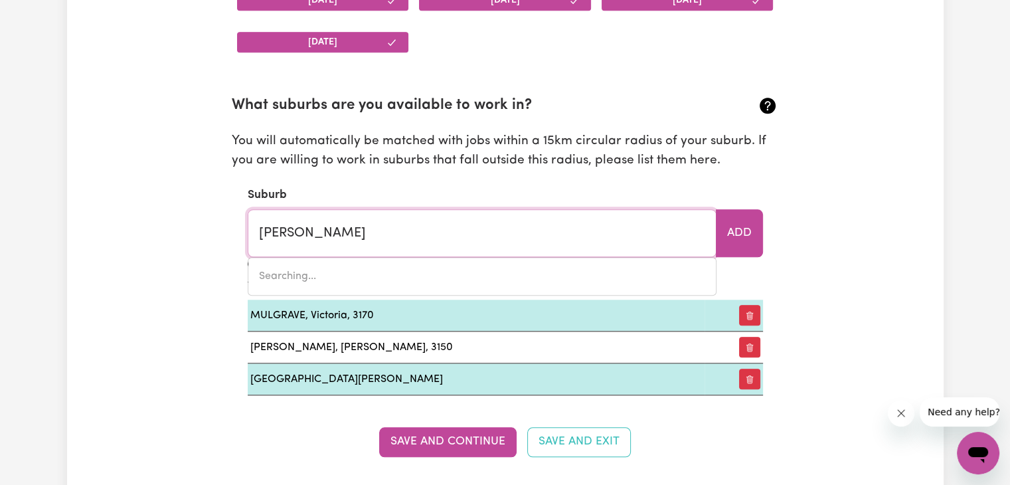
type input "chadSTONE, [GEOGRAPHIC_DATA], 3148"
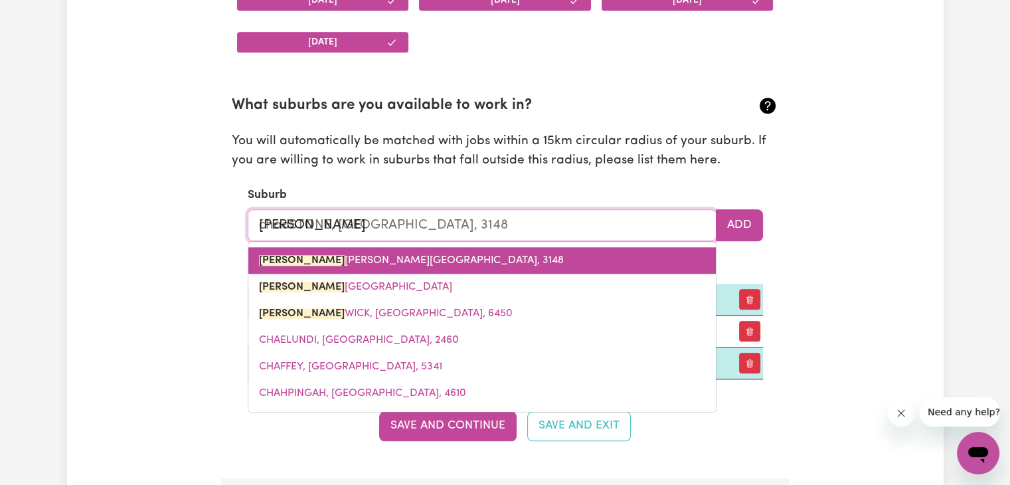
click at [370, 260] on span "[PERSON_NAME], [PERSON_NAME], 3148" at bounding box center [411, 260] width 305 height 11
type input "CHADSTONE, [GEOGRAPHIC_DATA], 3148"
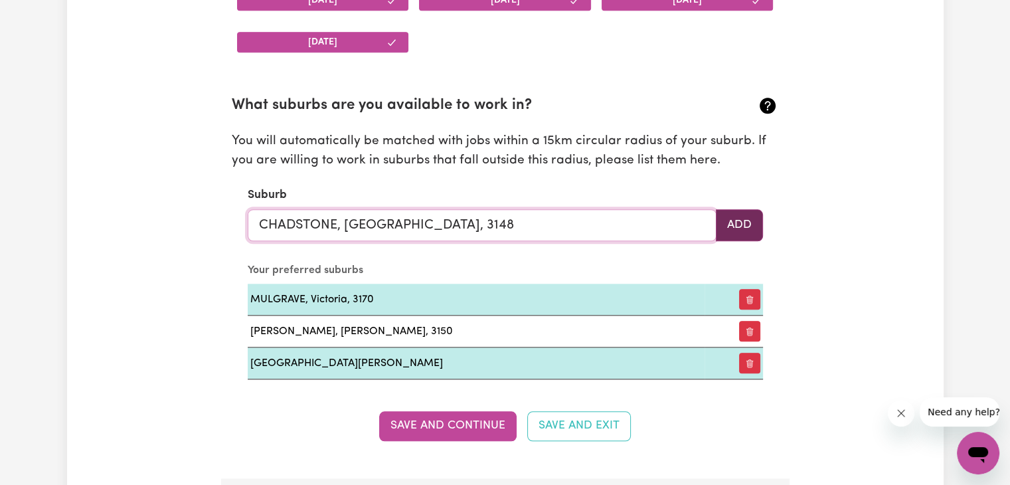
type input "CHADSTONE, [GEOGRAPHIC_DATA], 3148"
click at [752, 224] on button "Add" at bounding box center [739, 225] width 47 height 32
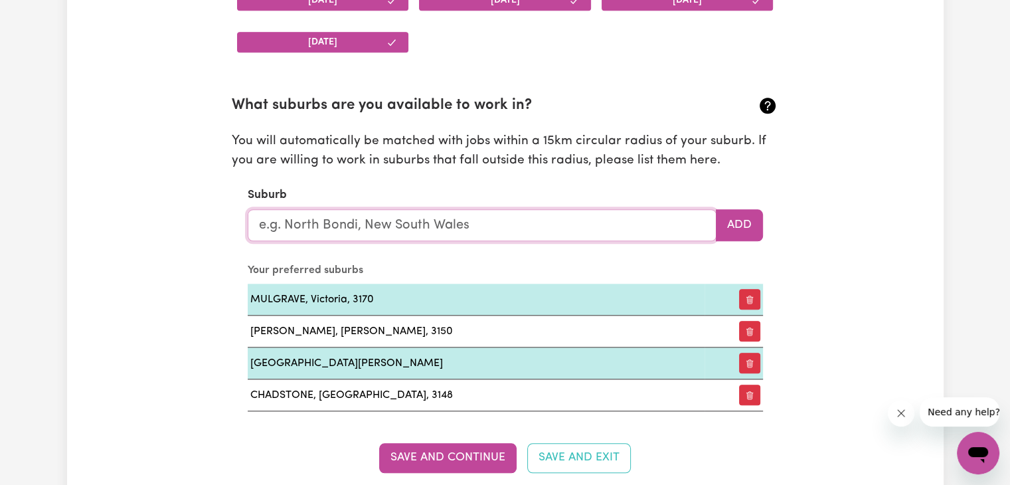
click at [540, 223] on input "text" at bounding box center [482, 225] width 469 height 32
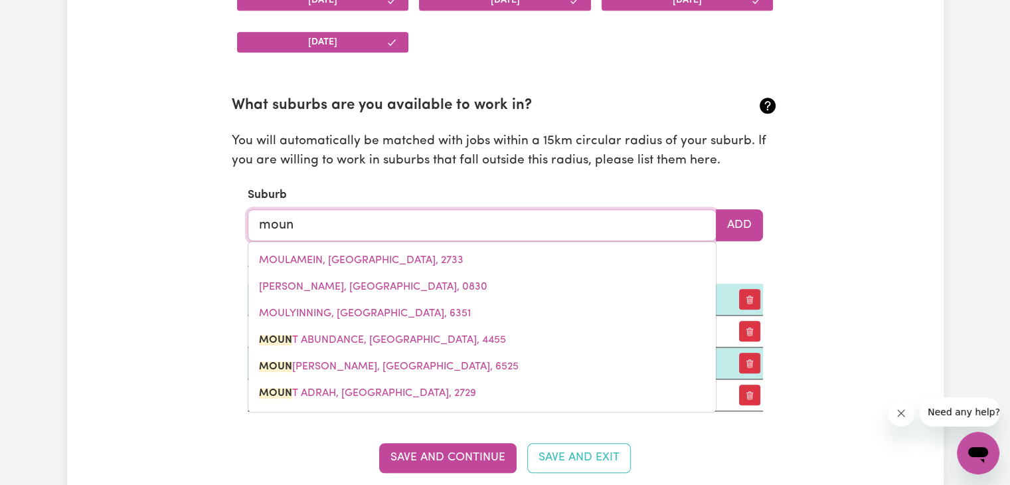
type input "mount"
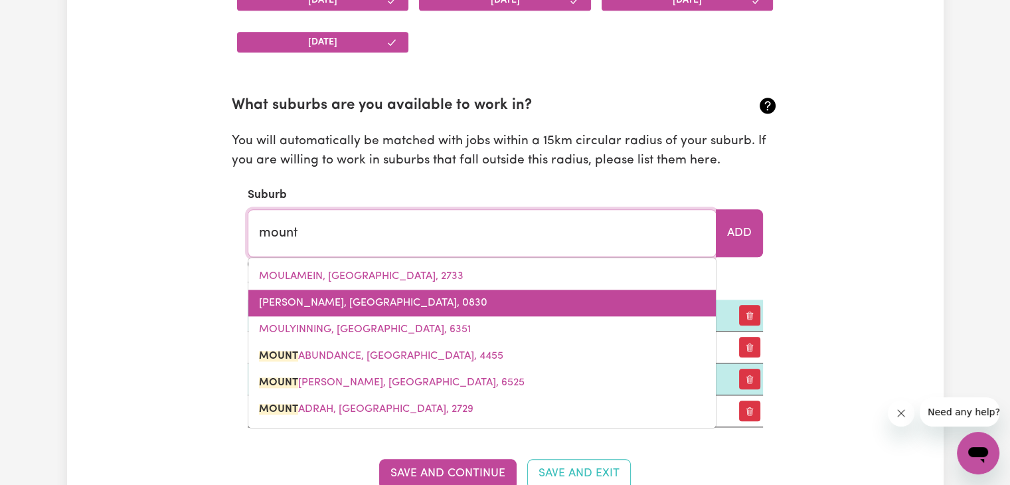
type input "mount ABUNDANCE, [GEOGRAPHIC_DATA], 4455"
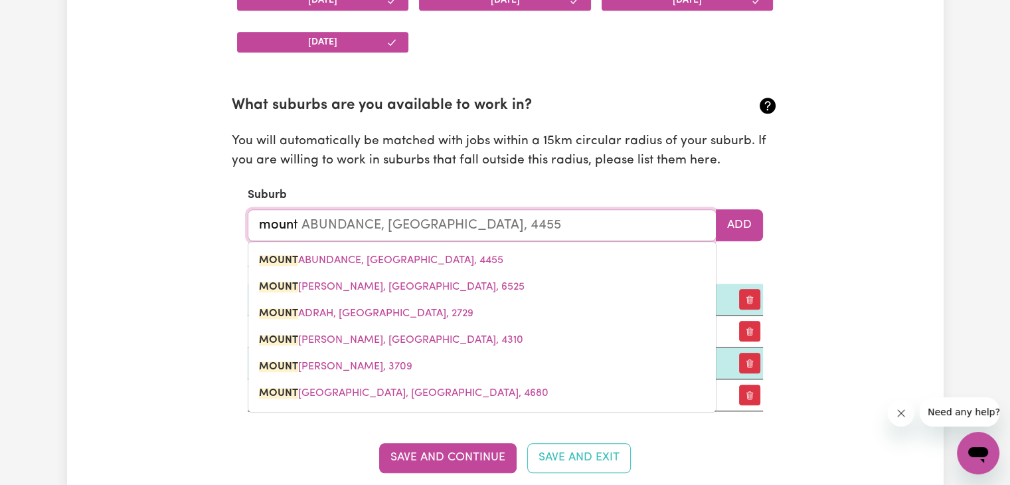
type input "mount w"
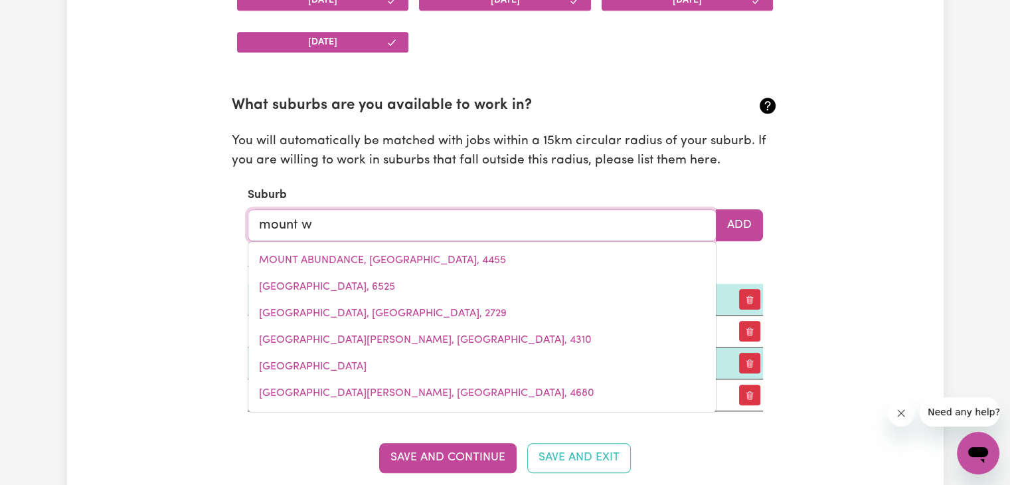
type input "mount wa"
type input "[GEOGRAPHIC_DATA][PERSON_NAME], [GEOGRAPHIC_DATA], 4340"
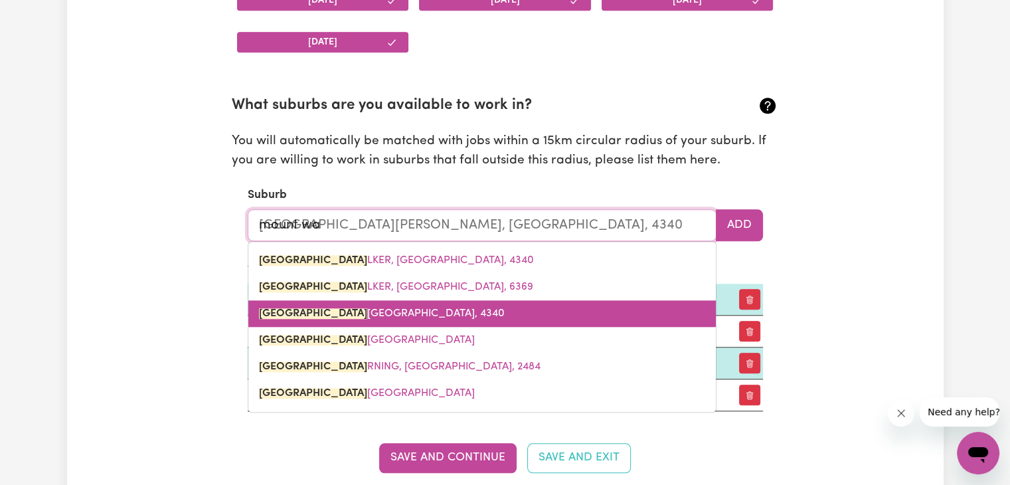
type input "mount wav"
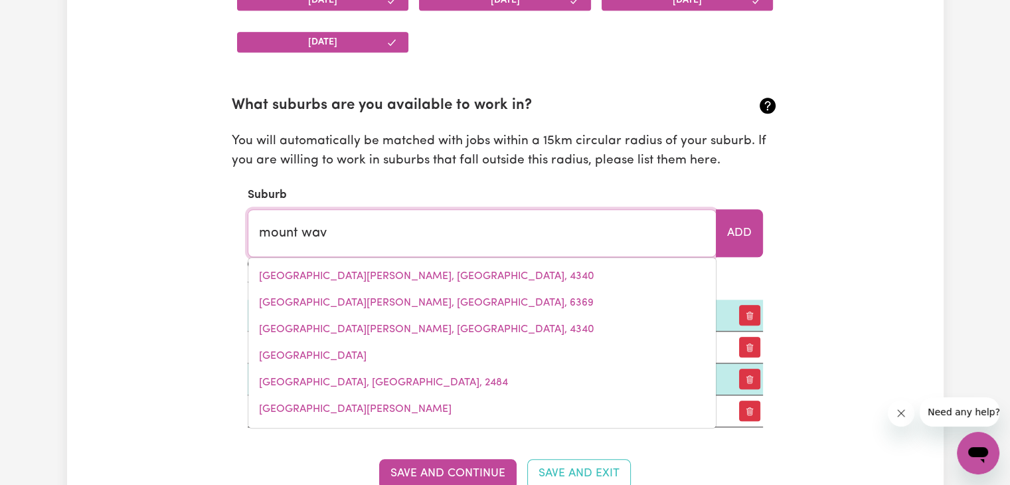
type input "mount wavERLEY, [GEOGRAPHIC_DATA], 3149"
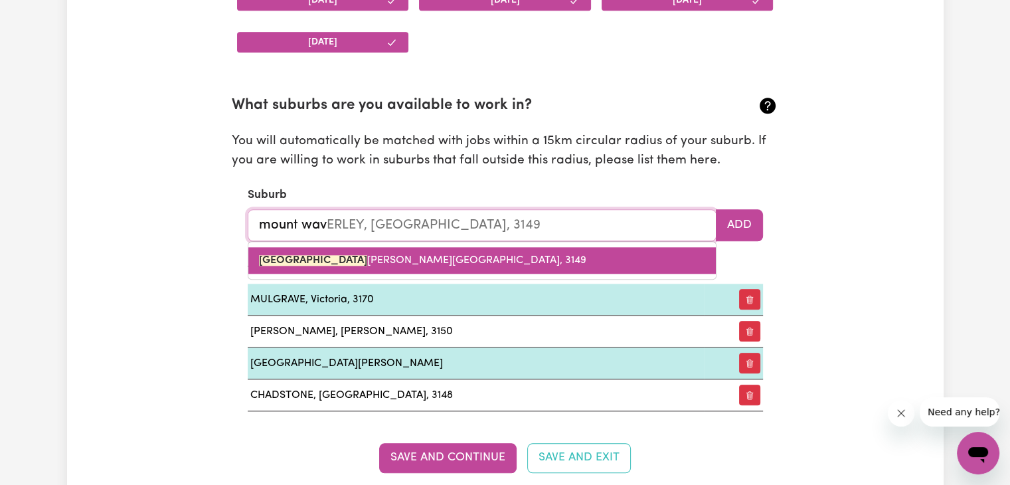
click at [400, 250] on link "[GEOGRAPHIC_DATA] [PERSON_NAME][GEOGRAPHIC_DATA], 3149" at bounding box center [482, 260] width 468 height 27
type input "[GEOGRAPHIC_DATA], [GEOGRAPHIC_DATA], 3149"
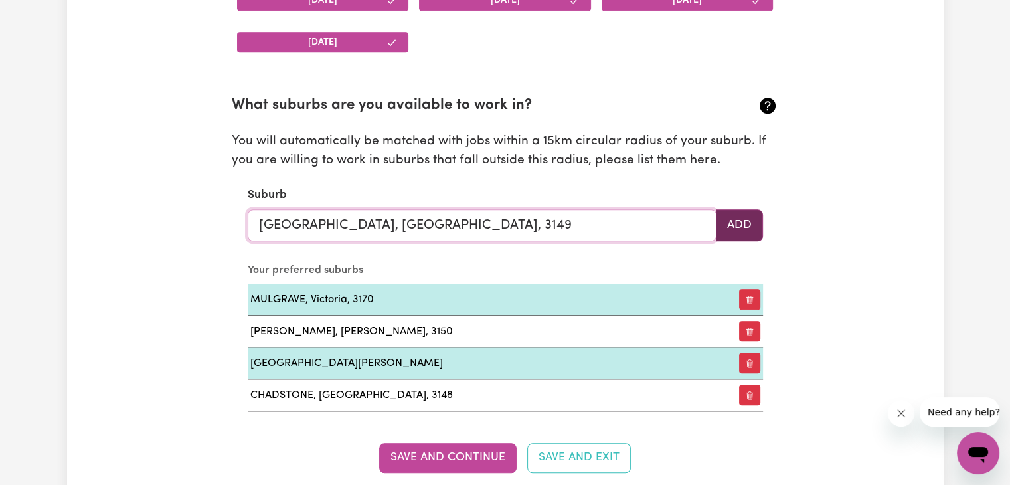
type input "[GEOGRAPHIC_DATA], [GEOGRAPHIC_DATA], 3149"
click at [740, 222] on button "Add" at bounding box center [739, 225] width 47 height 32
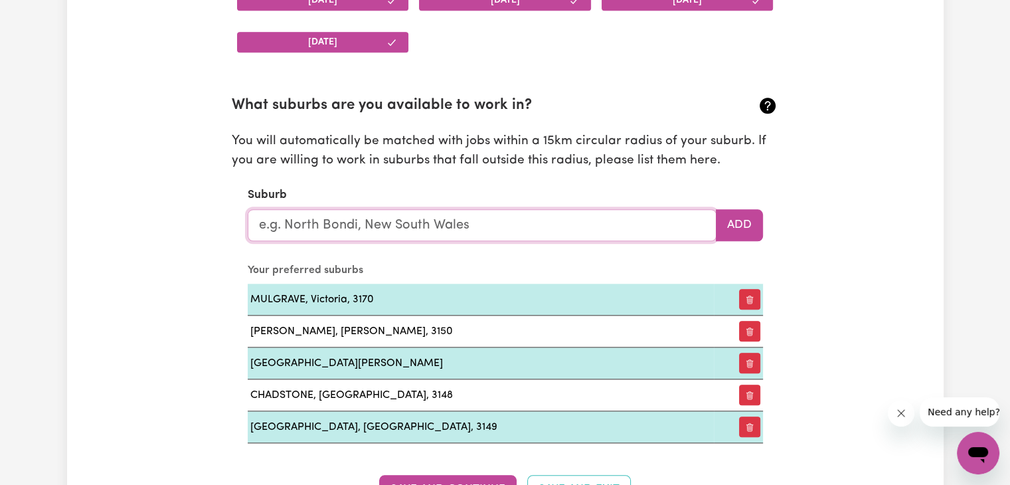
click at [368, 222] on input "text" at bounding box center [482, 225] width 469 height 32
type input "spr"
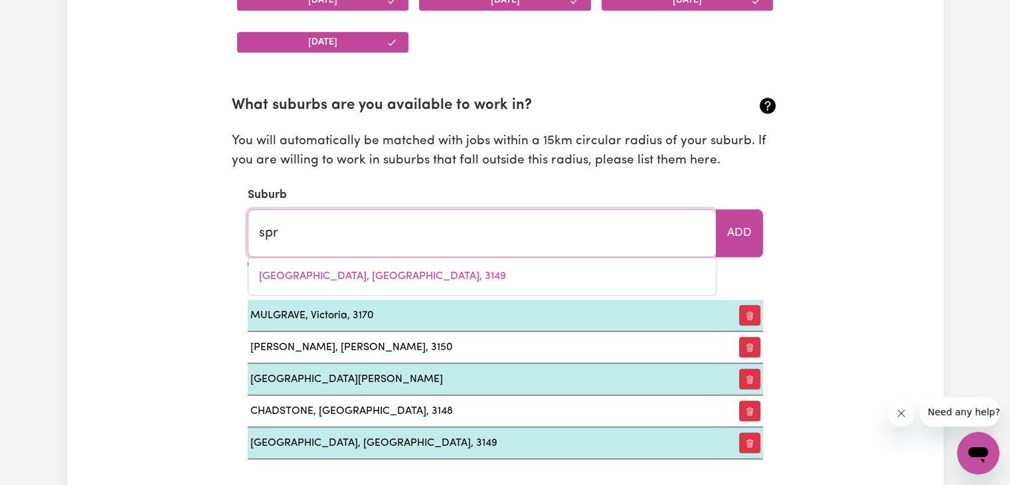
type input "[PERSON_NAME], [GEOGRAPHIC_DATA], 4825"
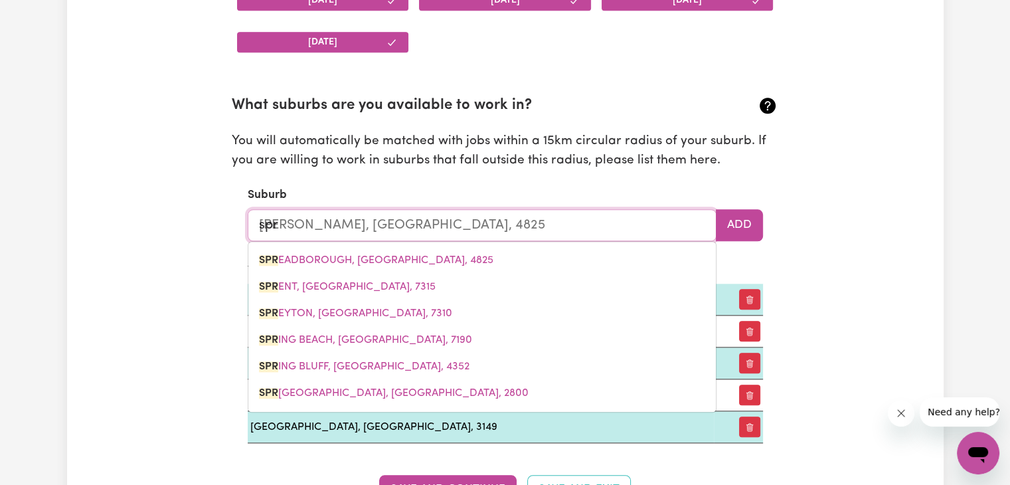
type input "spri"
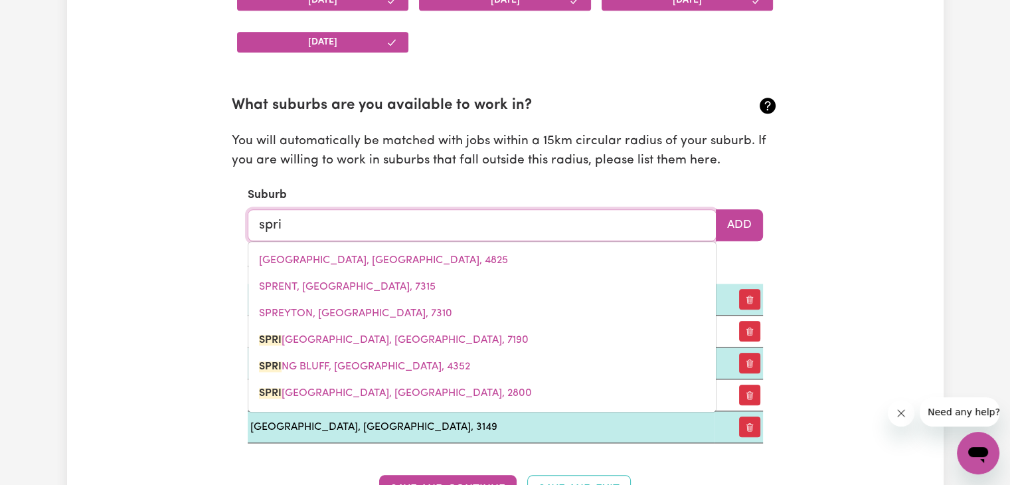
type input "sprin"
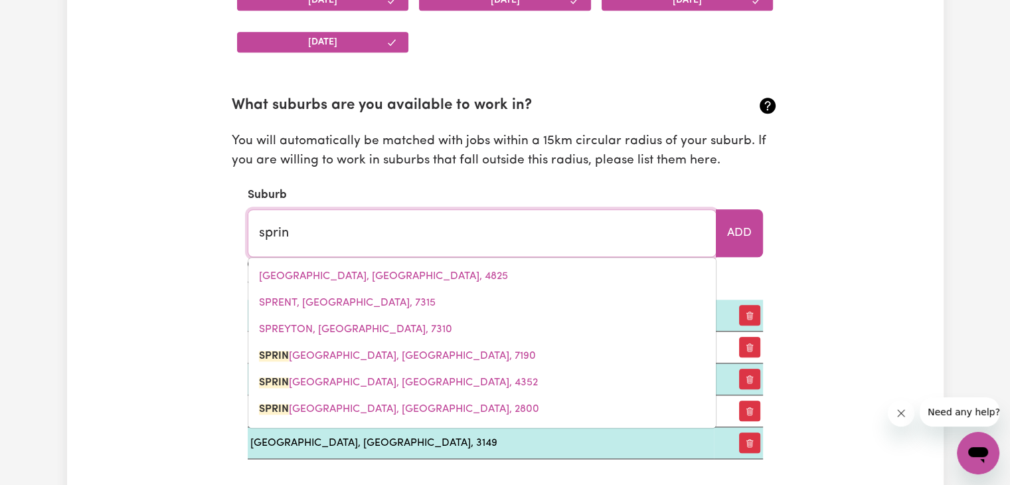
type input "[GEOGRAPHIC_DATA], [GEOGRAPHIC_DATA], 7190"
type input "spring"
type input "[GEOGRAPHIC_DATA], [GEOGRAPHIC_DATA], 7190"
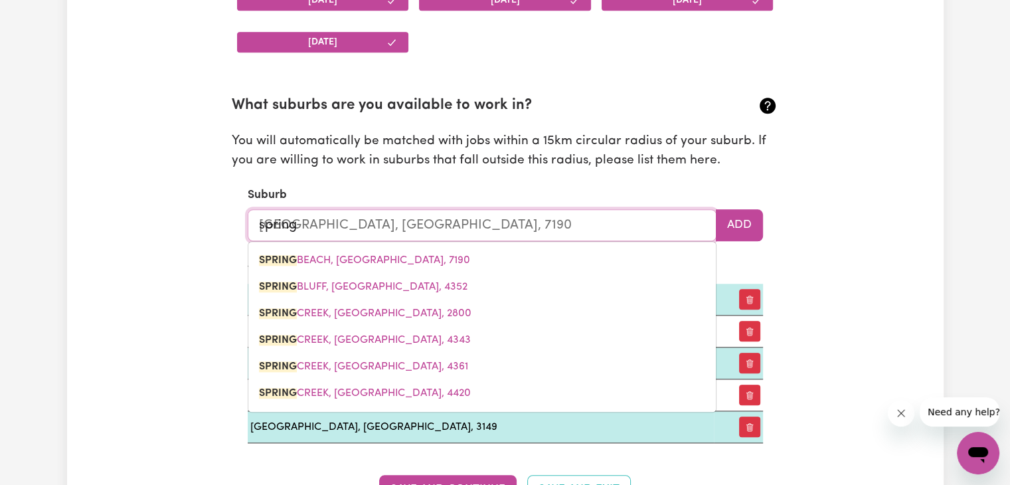
type input "springv"
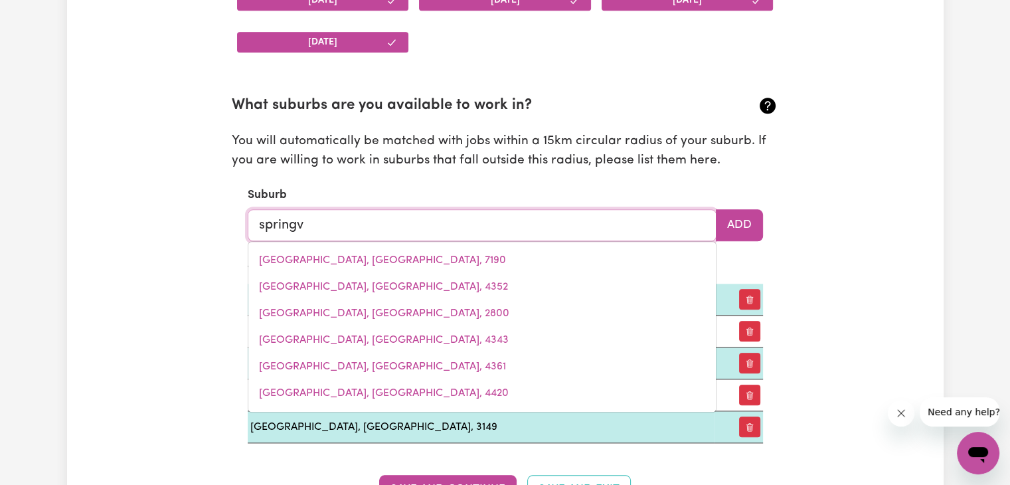
type input "springva"
type input "springvaLE, [GEOGRAPHIC_DATA], 2650"
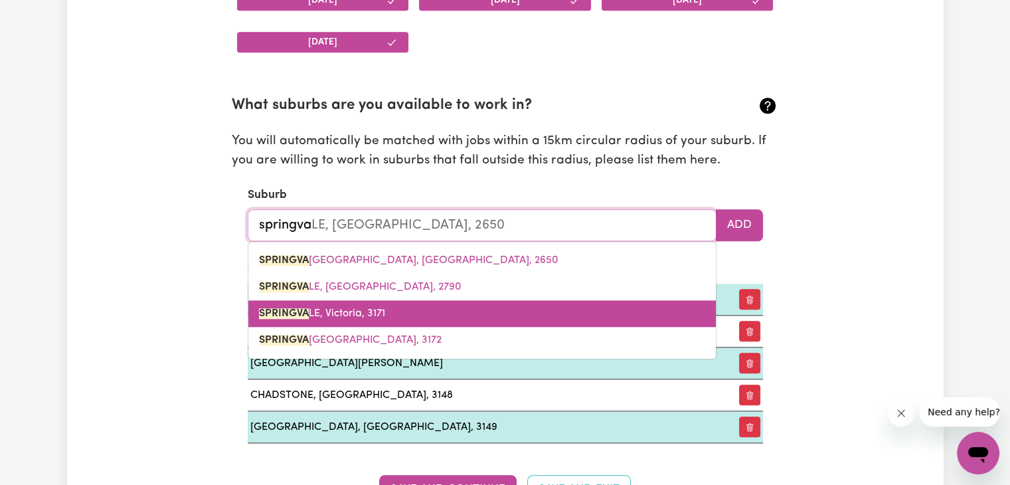
click at [386, 311] on link "SPRINGVA LE, Victoria, 3171" at bounding box center [482, 313] width 468 height 27
type input "SPRINGVALE, [GEOGRAPHIC_DATA], 3171"
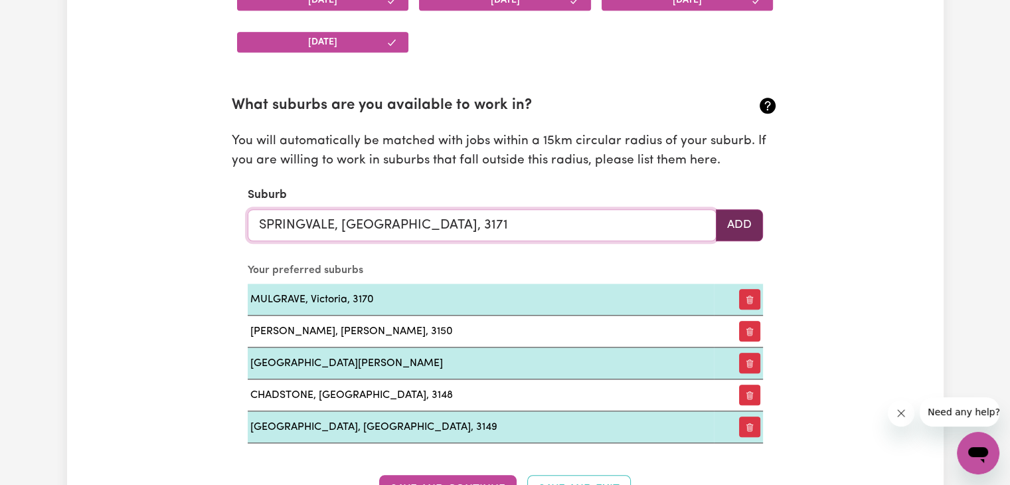
type input "SPRINGVALE, [GEOGRAPHIC_DATA], 3171"
click at [749, 213] on button "Add" at bounding box center [739, 225] width 47 height 32
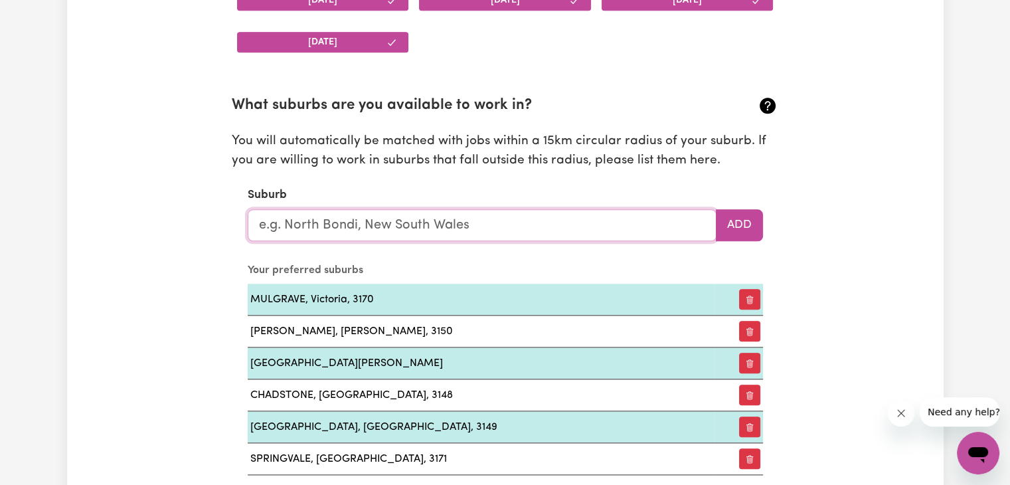
click at [325, 237] on input "text" at bounding box center [482, 225] width 469 height 32
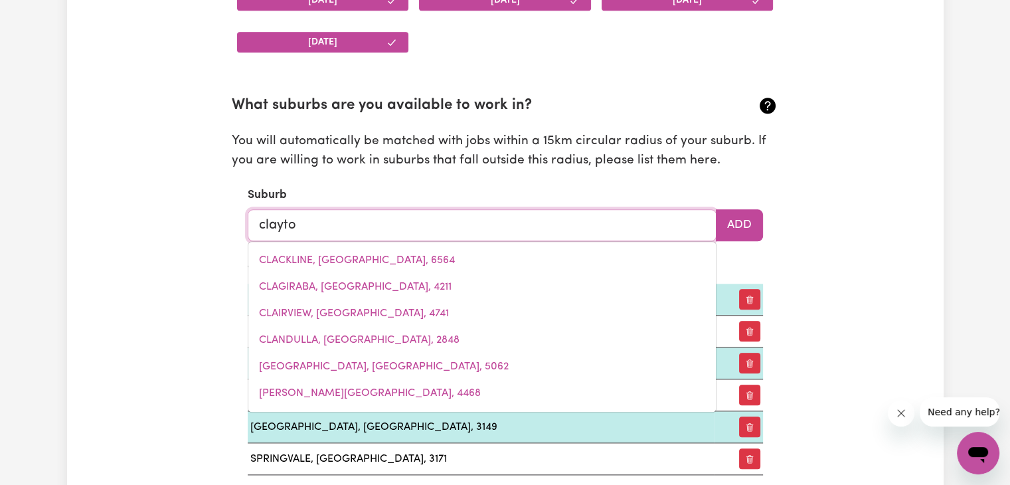
type input "[PERSON_NAME]"
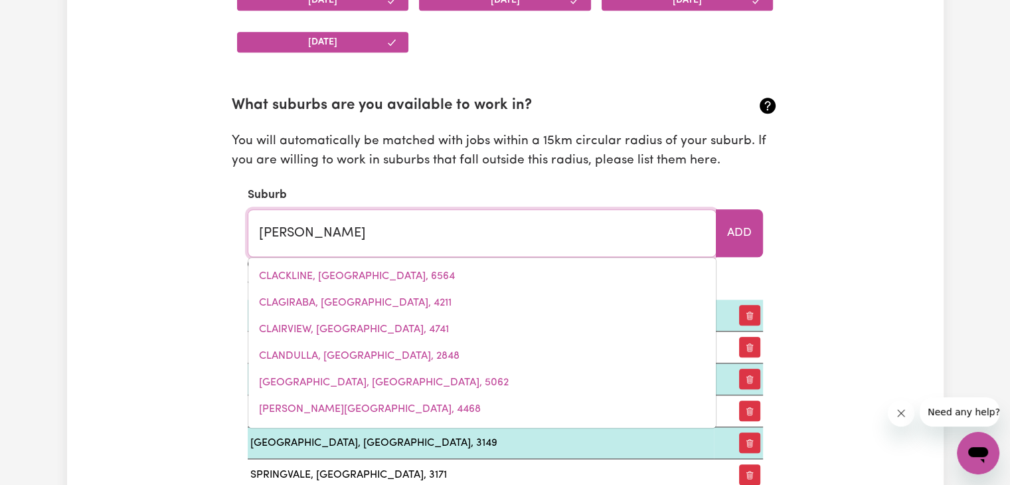
type input "[PERSON_NAME][GEOGRAPHIC_DATA], 3168"
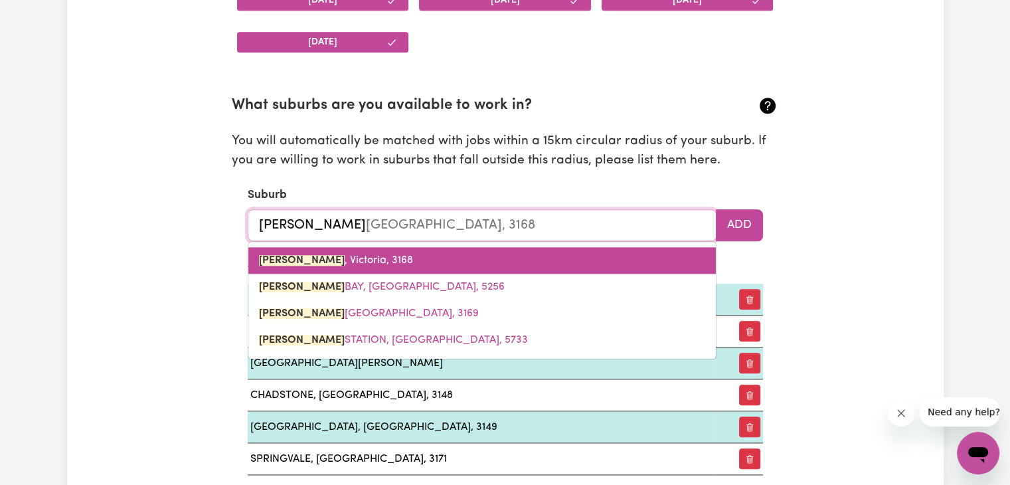
click at [353, 255] on span "[PERSON_NAME][GEOGRAPHIC_DATA], 3168" at bounding box center [336, 260] width 154 height 11
type input "[PERSON_NAME][GEOGRAPHIC_DATA], 3168"
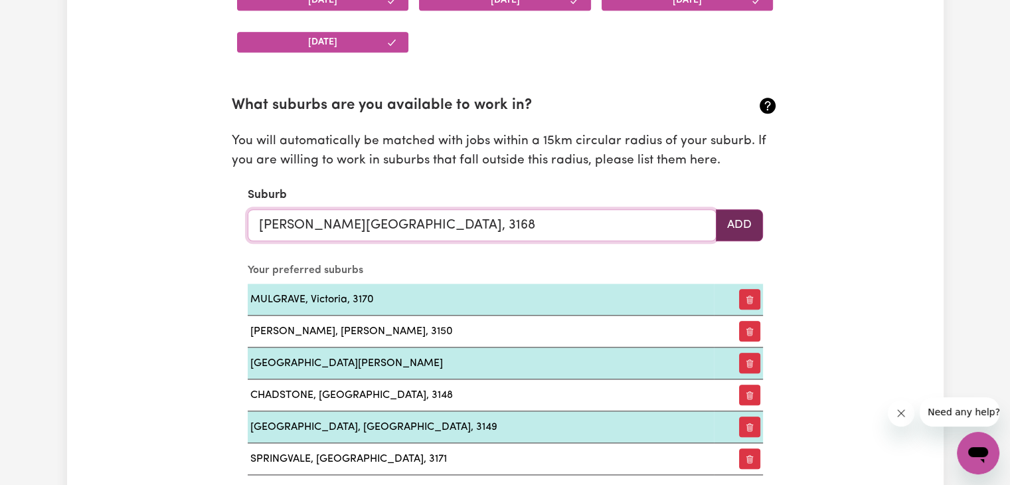
type input "[PERSON_NAME][GEOGRAPHIC_DATA], 3168"
click at [737, 226] on button "Add" at bounding box center [739, 225] width 47 height 32
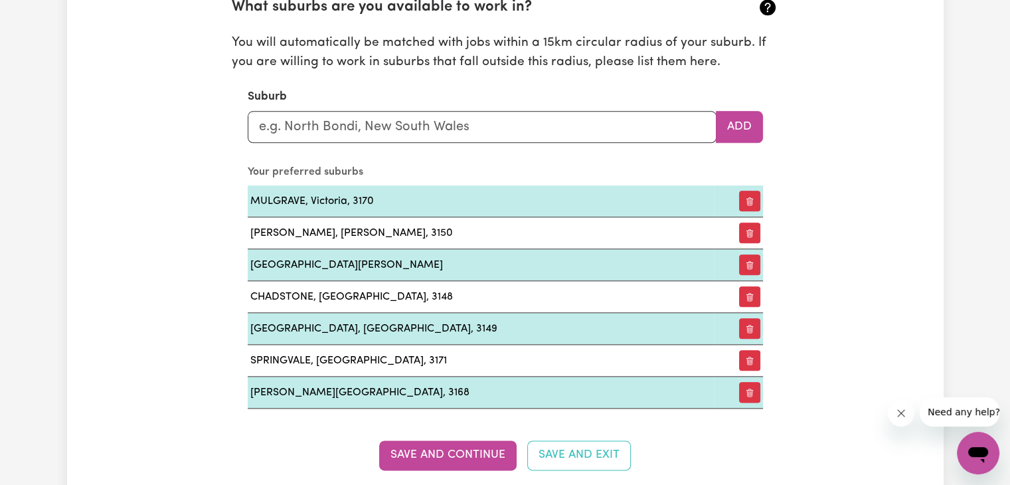
scroll to position [1515, 0]
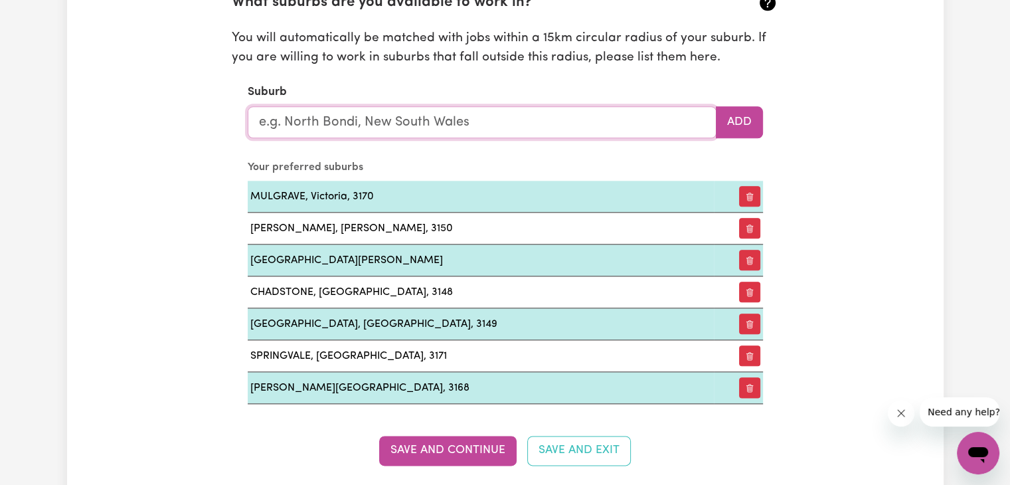
click at [428, 125] on input "text" at bounding box center [482, 122] width 469 height 32
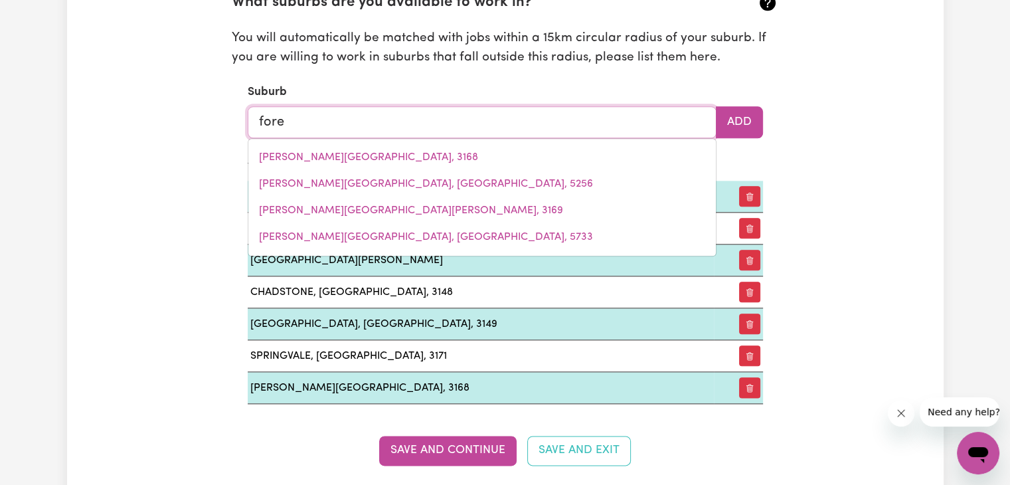
type input "fores"
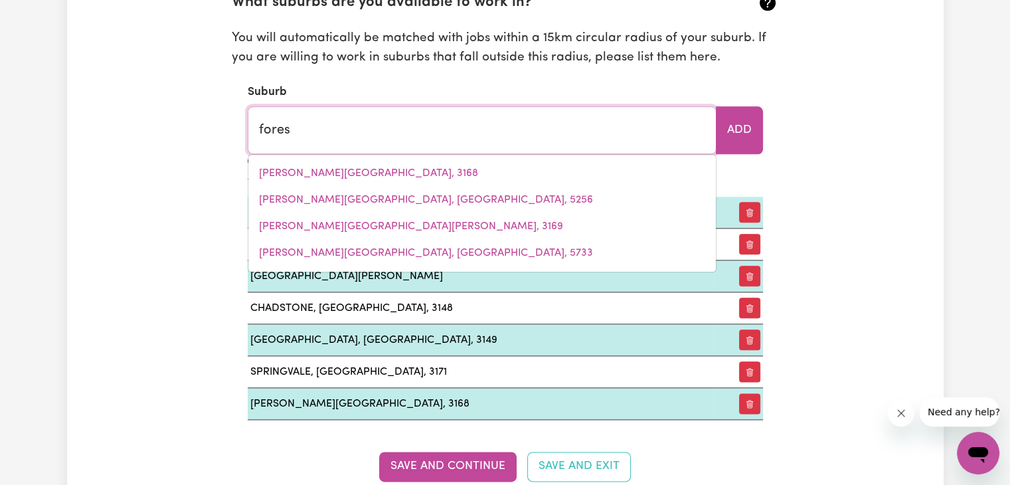
type input "foresHORES, [GEOGRAPHIC_DATA], 4678"
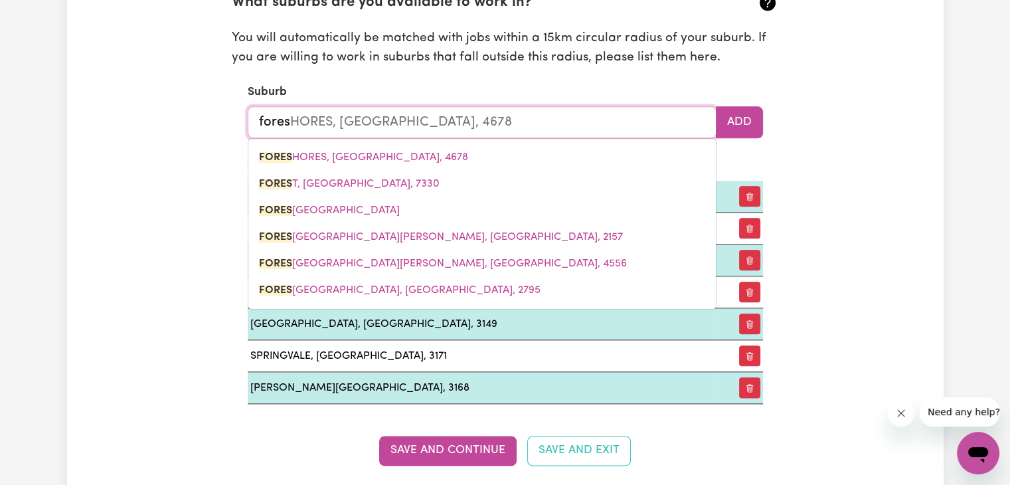
type input "fores"
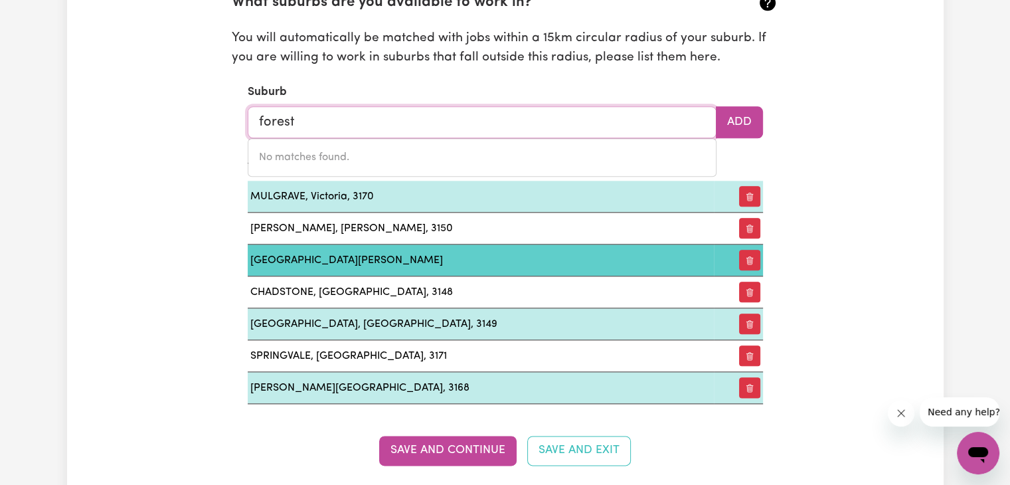
type input "forest"
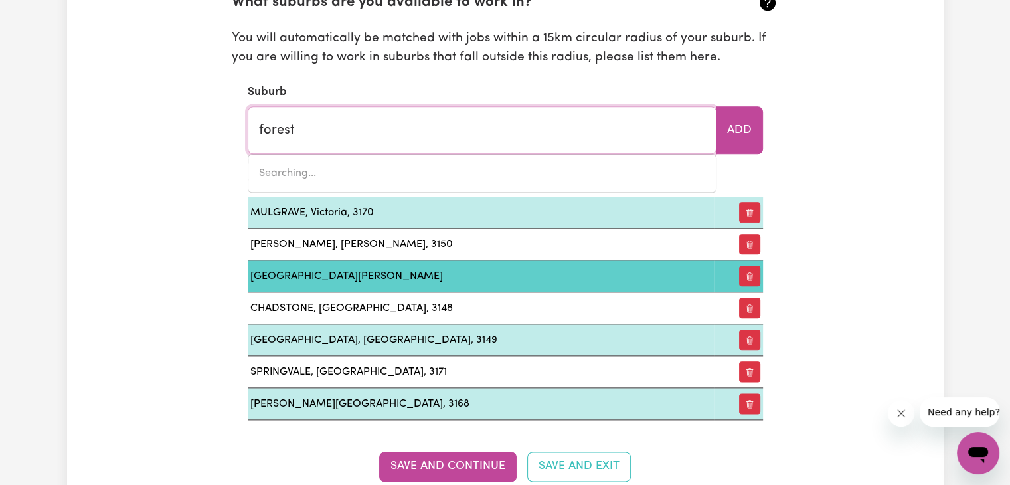
type input "[GEOGRAPHIC_DATA]"
type input "forest h"
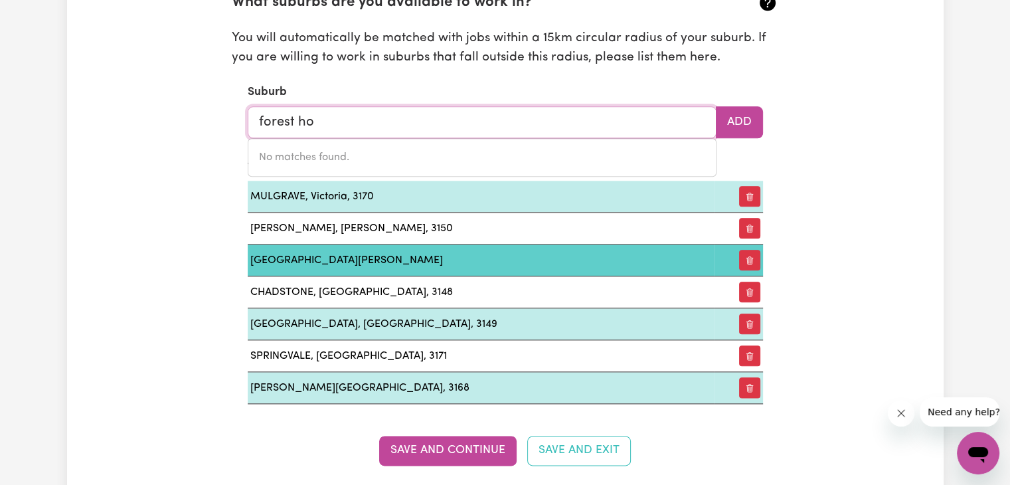
type input "forest h"
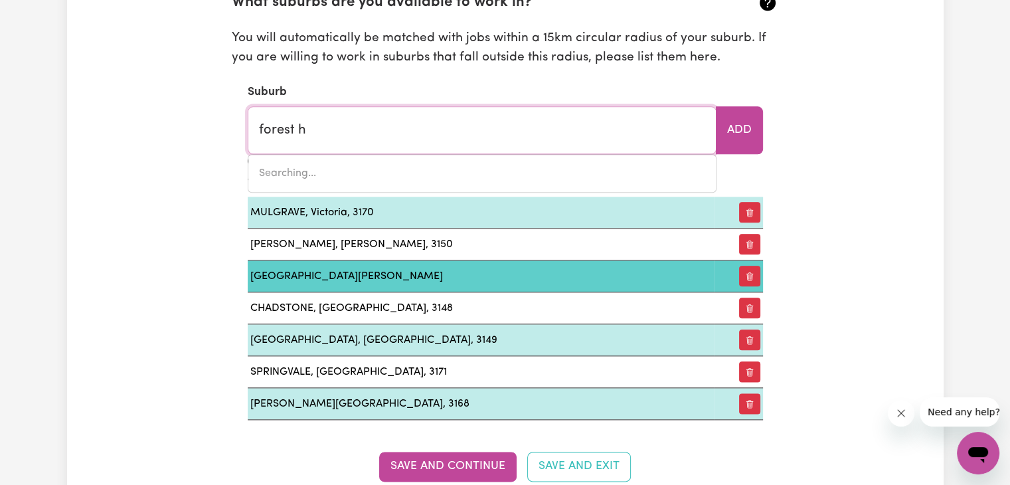
type input "forest hILL, [GEOGRAPHIC_DATA], 2651"
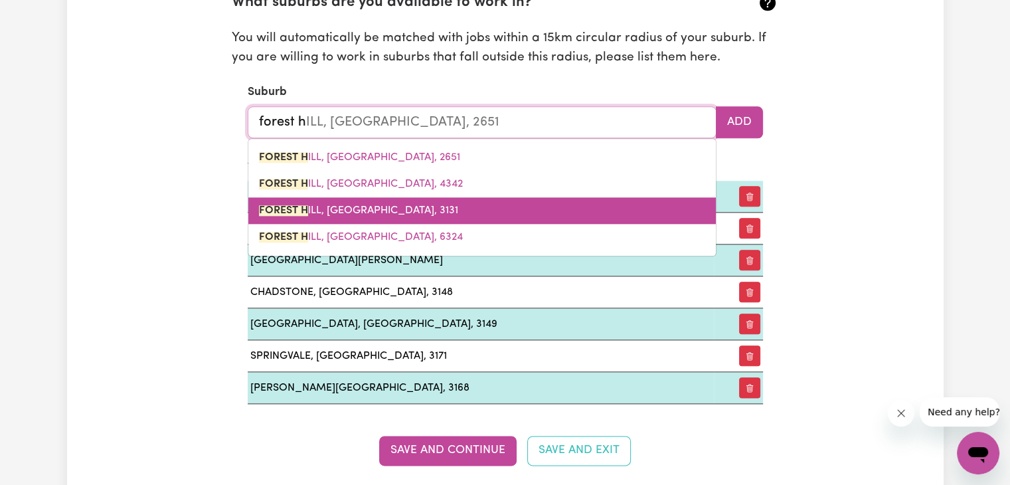
click at [367, 211] on span "[GEOGRAPHIC_DATA]" at bounding box center [358, 210] width 199 height 11
type input "[GEOGRAPHIC_DATA][PERSON_NAME]"
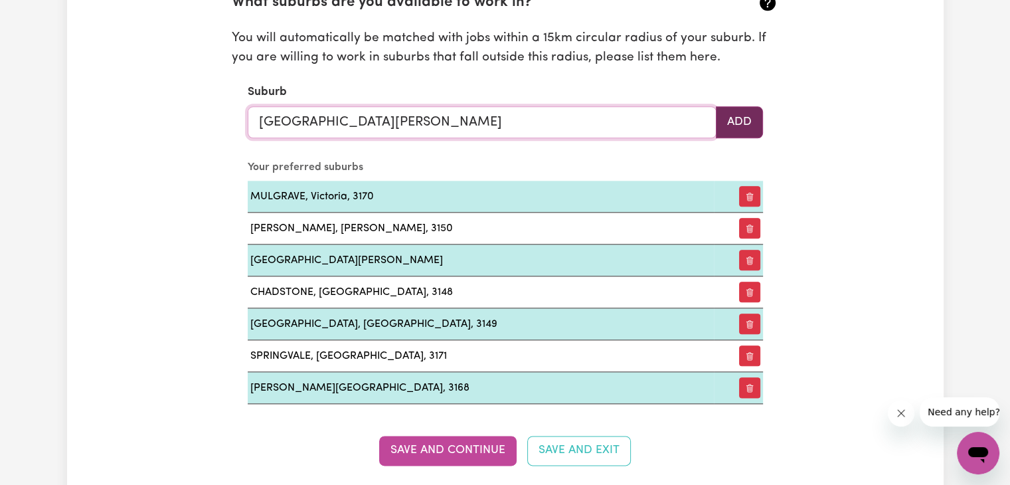
type input "[GEOGRAPHIC_DATA][PERSON_NAME]"
click at [743, 123] on button "Add" at bounding box center [739, 122] width 47 height 32
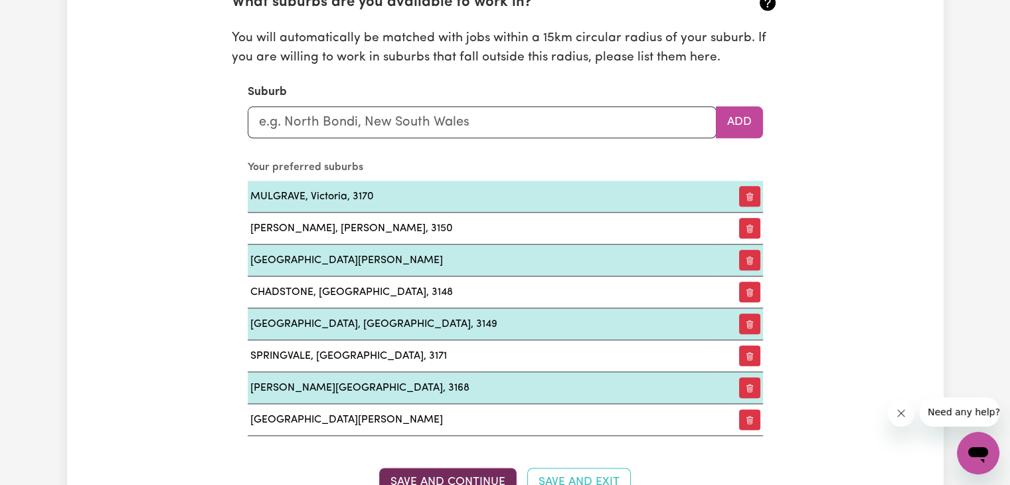
click at [460, 472] on button "Save and Continue" at bounding box center [447, 482] width 137 height 29
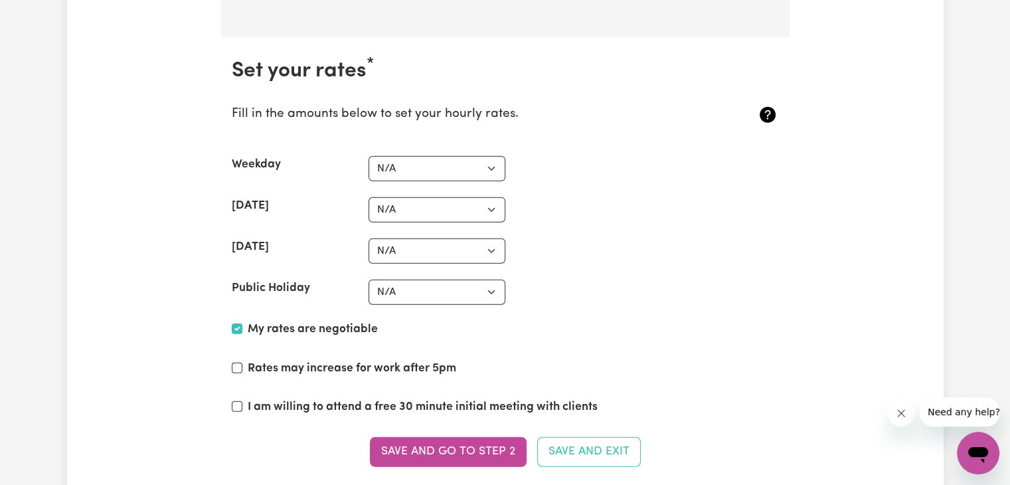
scroll to position [3316, 0]
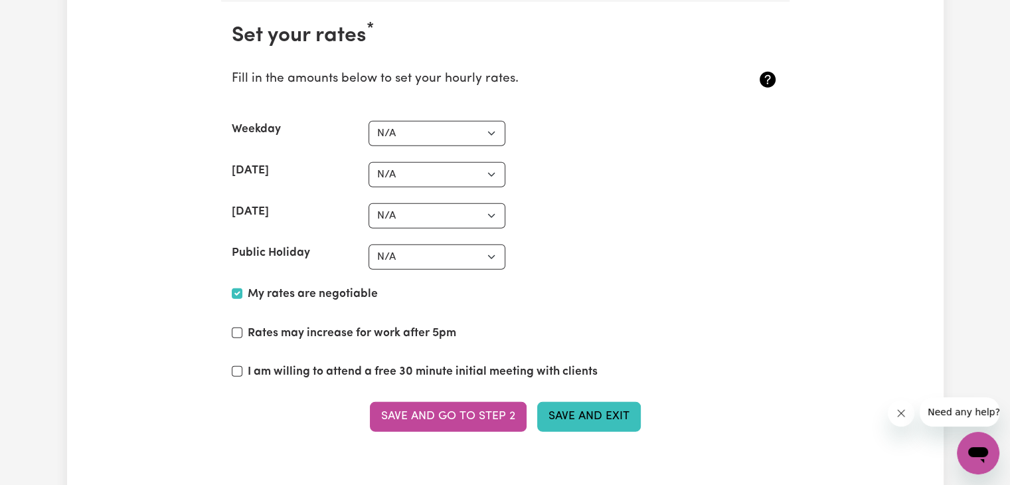
click at [588, 402] on button "Save and Exit" at bounding box center [589, 416] width 104 height 29
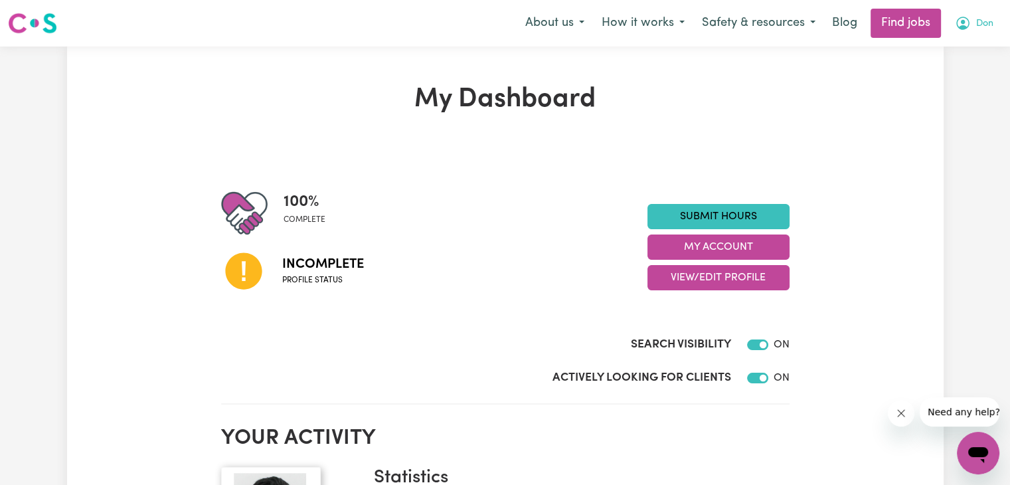
click at [967, 22] on icon "My Account" at bounding box center [963, 23] width 16 height 16
click at [947, 50] on link "My Account" at bounding box center [949, 51] width 105 height 25
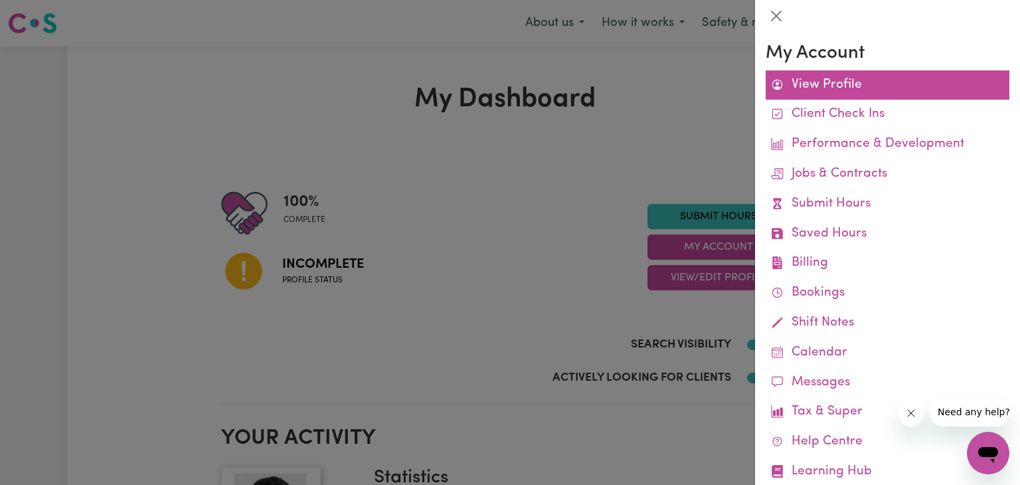
click at [861, 80] on link "View Profile" at bounding box center [888, 85] width 244 height 30
